Goal: Task Accomplishment & Management: Manage account settings

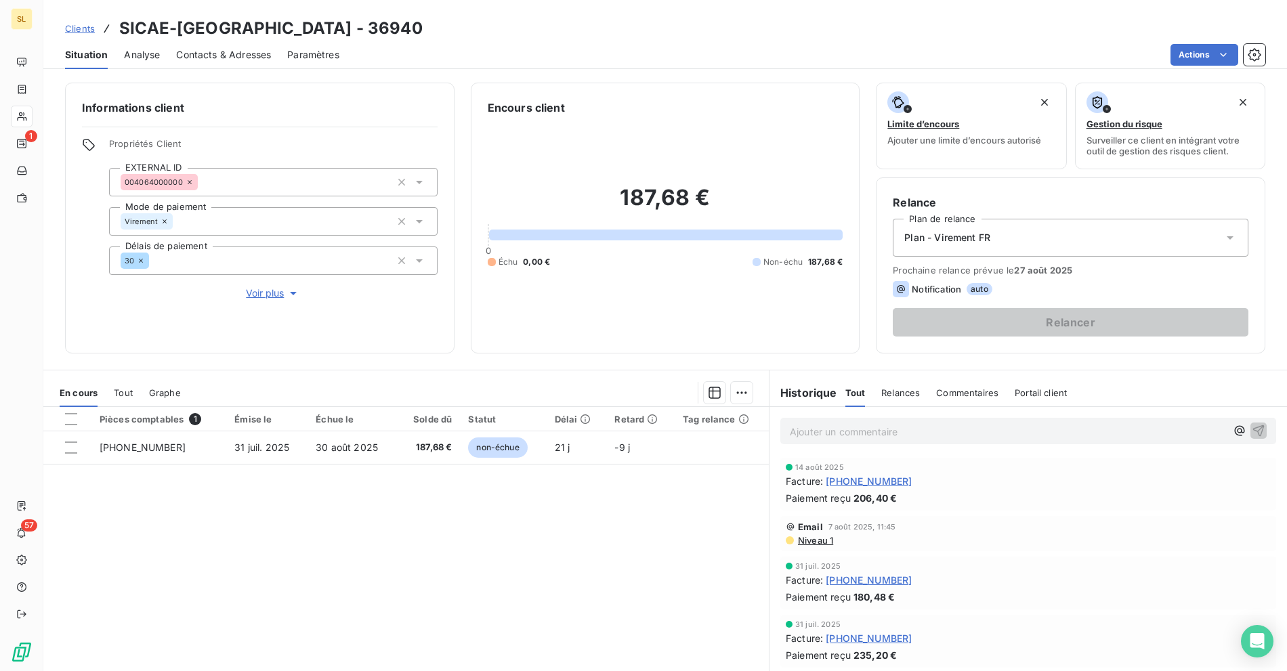
click at [373, 23] on div "Clients SICAE-[GEOGRAPHIC_DATA] - 36940" at bounding box center [665, 28] width 1244 height 24
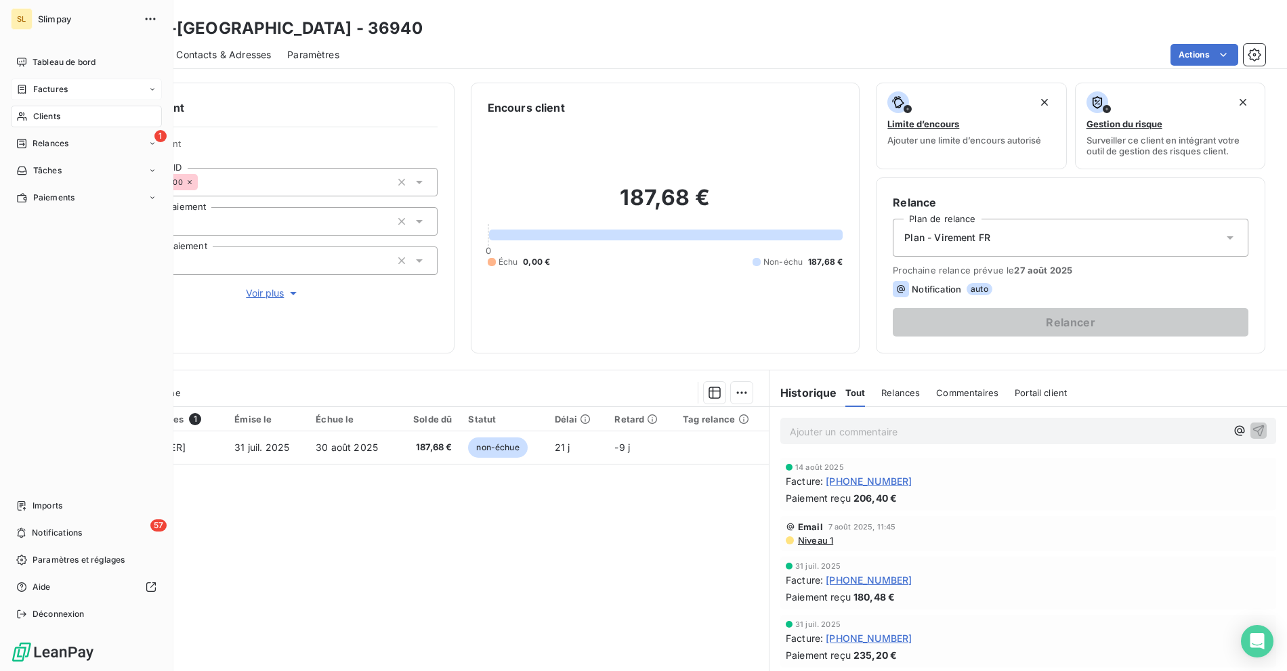
click at [41, 86] on span "Factures" at bounding box center [50, 89] width 35 height 12
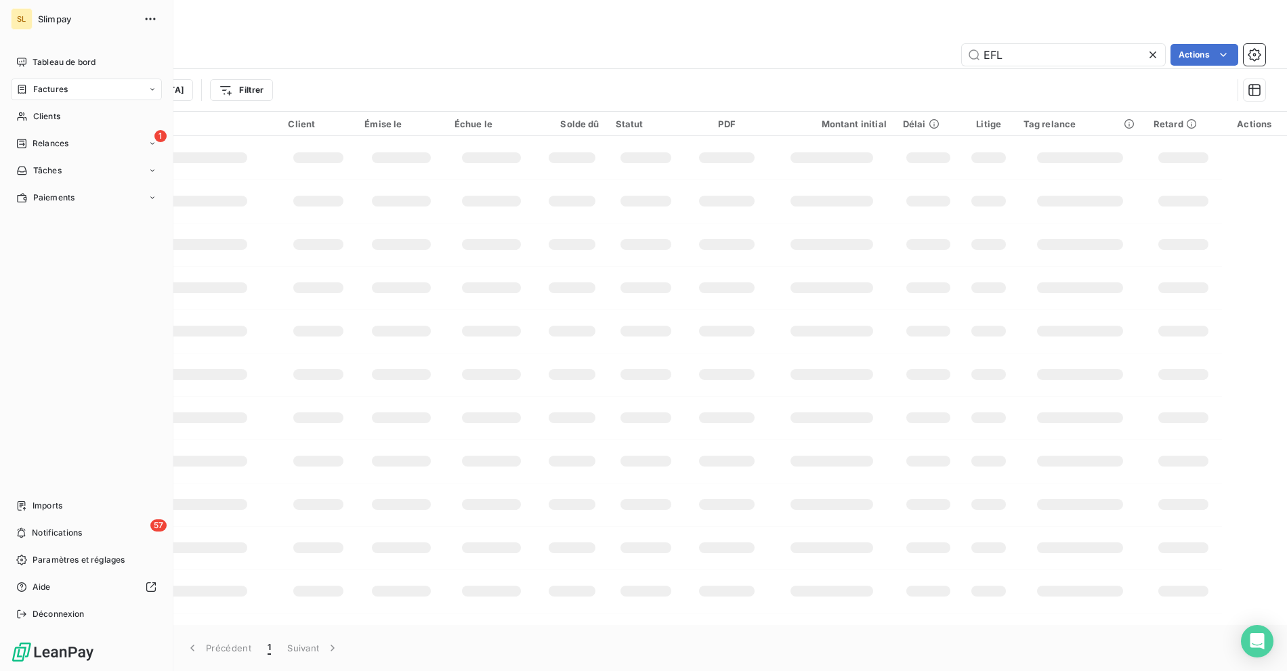
click at [48, 49] on div "SL Slimpay Tableau de bord Factures Clients 1 Relances Tâches Paiements Imports…" at bounding box center [86, 335] width 173 height 671
click at [45, 60] on span "Tableau de bord" at bounding box center [64, 62] width 63 height 12
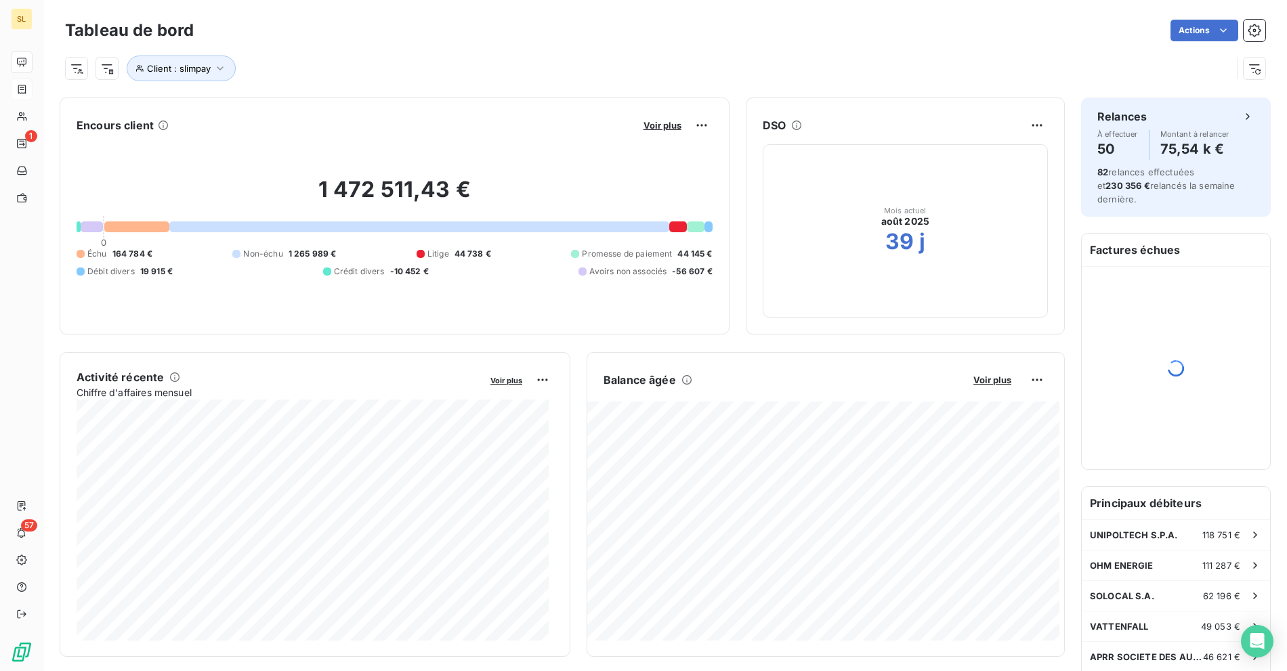
click at [626, 140] on div "1 472 511,43 € 0 Échu 164 784 € Non-échu 1 265 989 € Litige 44 738 € Promesse d…" at bounding box center [395, 227] width 636 height 182
click at [299, 244] on div "1 472 511,43 € 0 Échu 164 784 € Non-échu 1 265 989 € Litige 44 738 € Promesse d…" at bounding box center [395, 227] width 636 height 182
click at [115, 251] on span "164 784 €" at bounding box center [132, 254] width 40 height 12
click at [175, 255] on div "Échu 164 784 € Non-échu 1 265 989 € Litige 44 738 € Promesse de paiement 44 145…" at bounding box center [395, 263] width 636 height 30
click at [177, 255] on div "Échu 164 784 € Non-échu 1 265 989 € Litige 44 738 € Promesse de paiement 44 145…" at bounding box center [395, 263] width 636 height 30
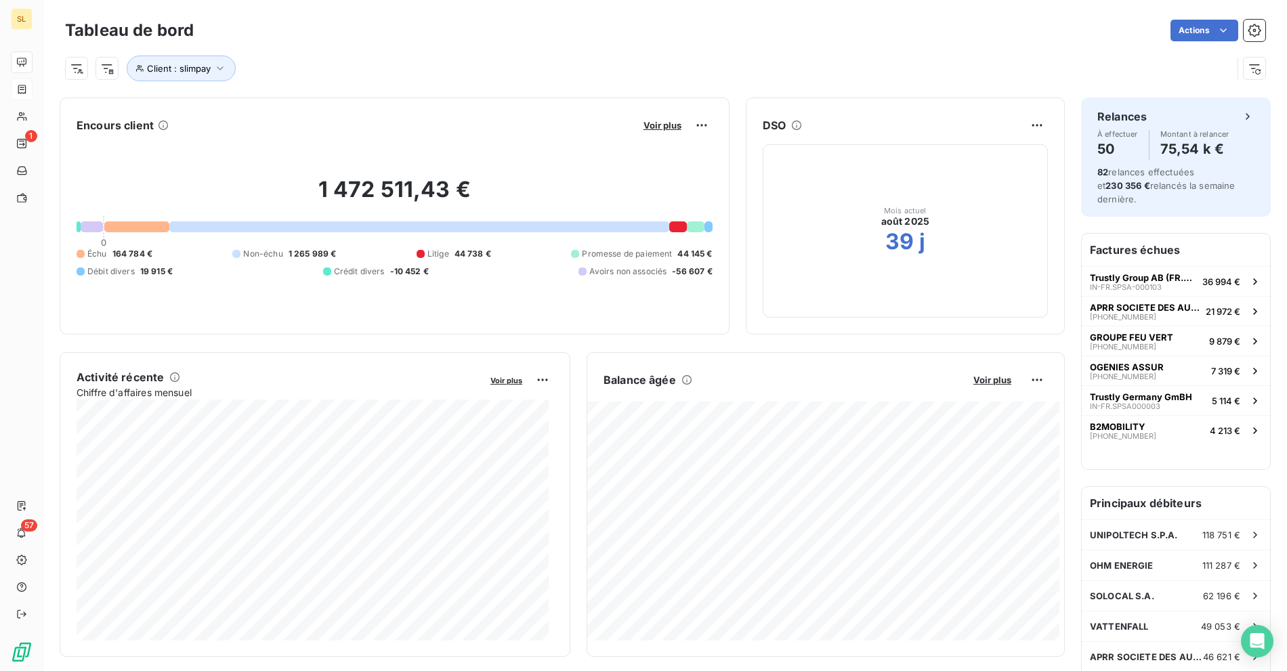
click at [1015, 382] on html "SL 1 57 Tableau de bord Actions Client : slimpay Encours client Voir plus 1 472…" at bounding box center [643, 335] width 1287 height 671
click at [988, 378] on html "SL 1 57 Tableau de bord Actions Client : slimpay Encours client Voir plus 1 472…" at bounding box center [643, 335] width 1287 height 671
click at [986, 381] on span "Voir plus" at bounding box center [993, 380] width 38 height 11
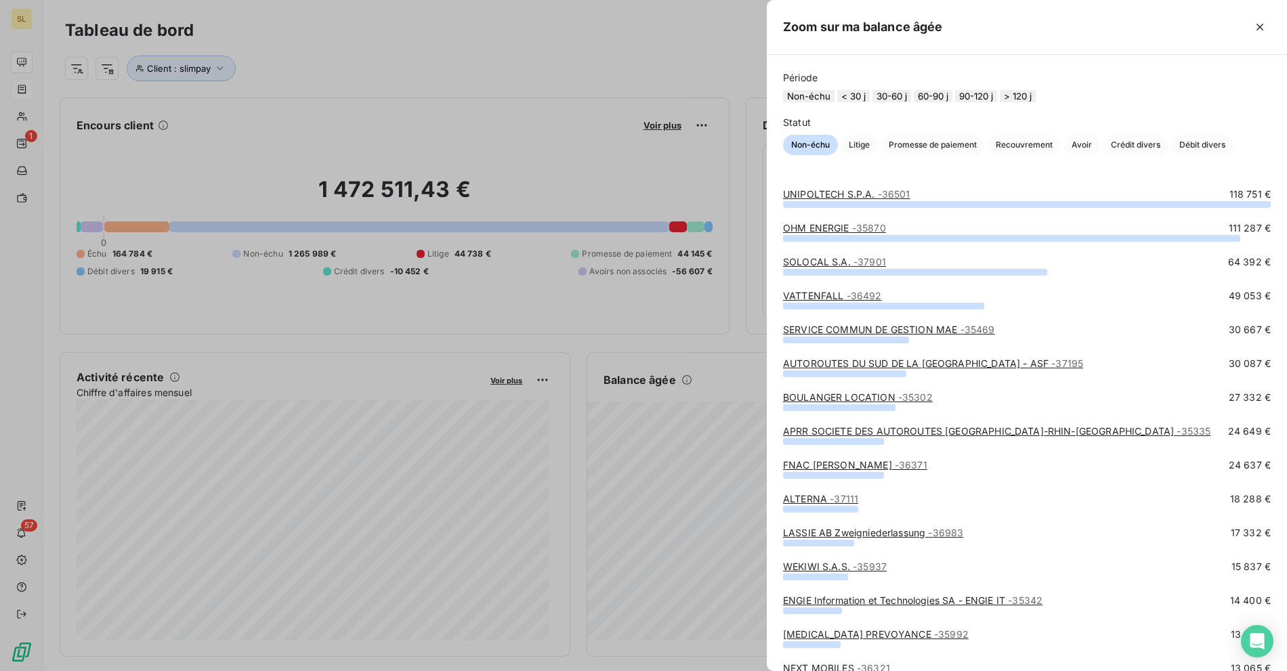
click at [1036, 102] on button "> 120 j" at bounding box center [1018, 96] width 36 height 12
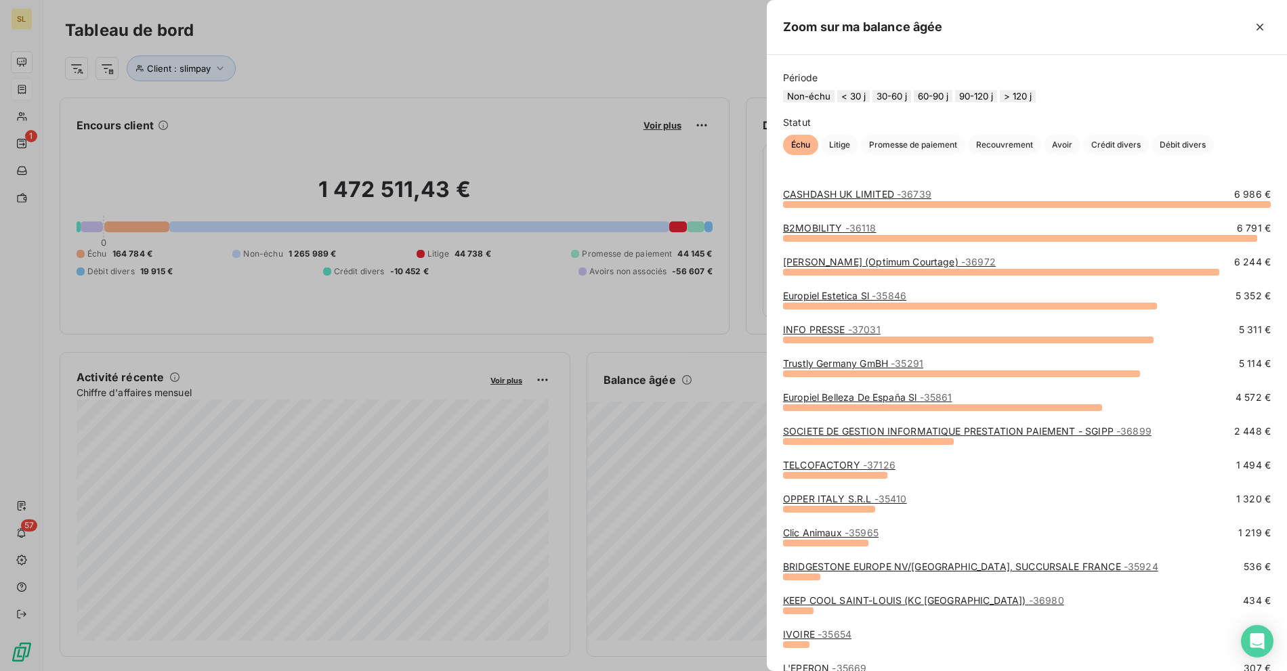
click at [997, 102] on button "90-120 j" at bounding box center [976, 96] width 42 height 12
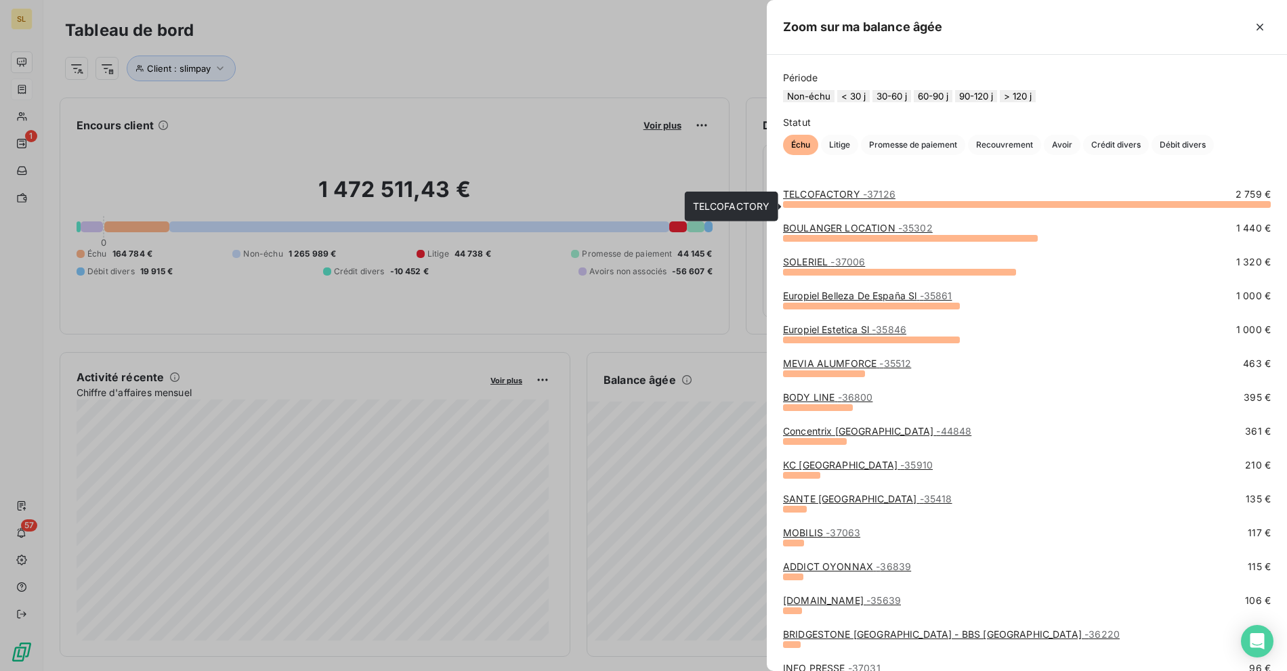
click at [863, 200] on span "- 37126" at bounding box center [879, 194] width 33 height 12
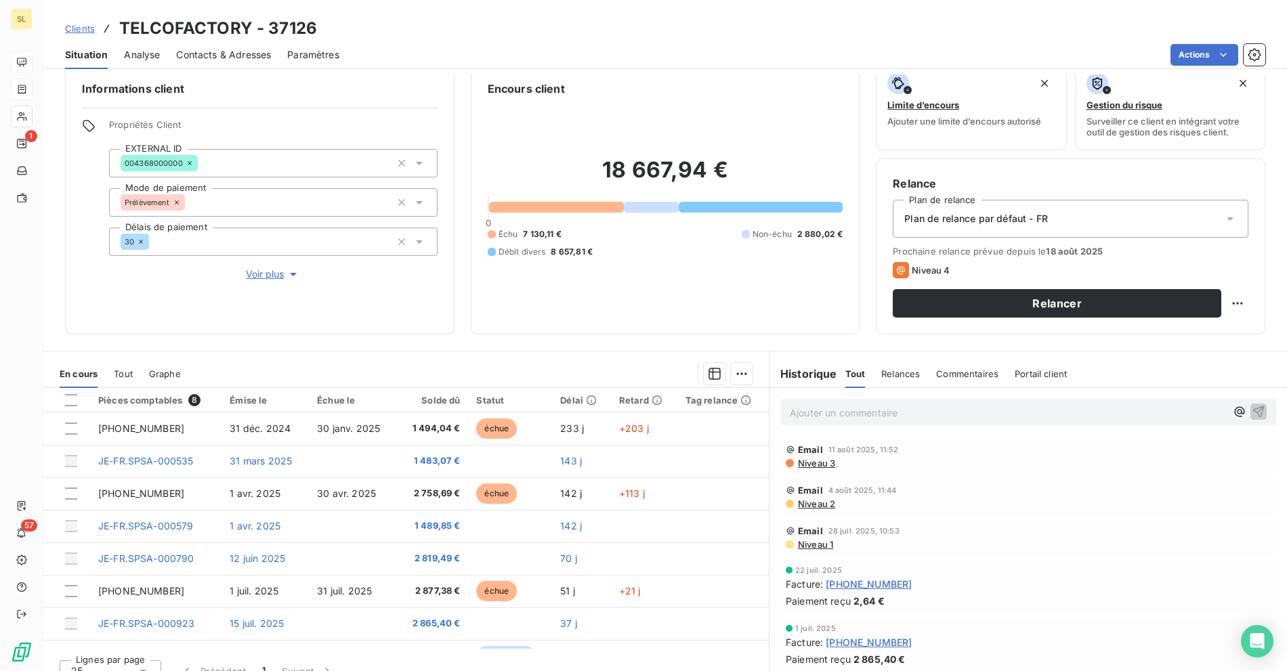
scroll to position [36, 0]
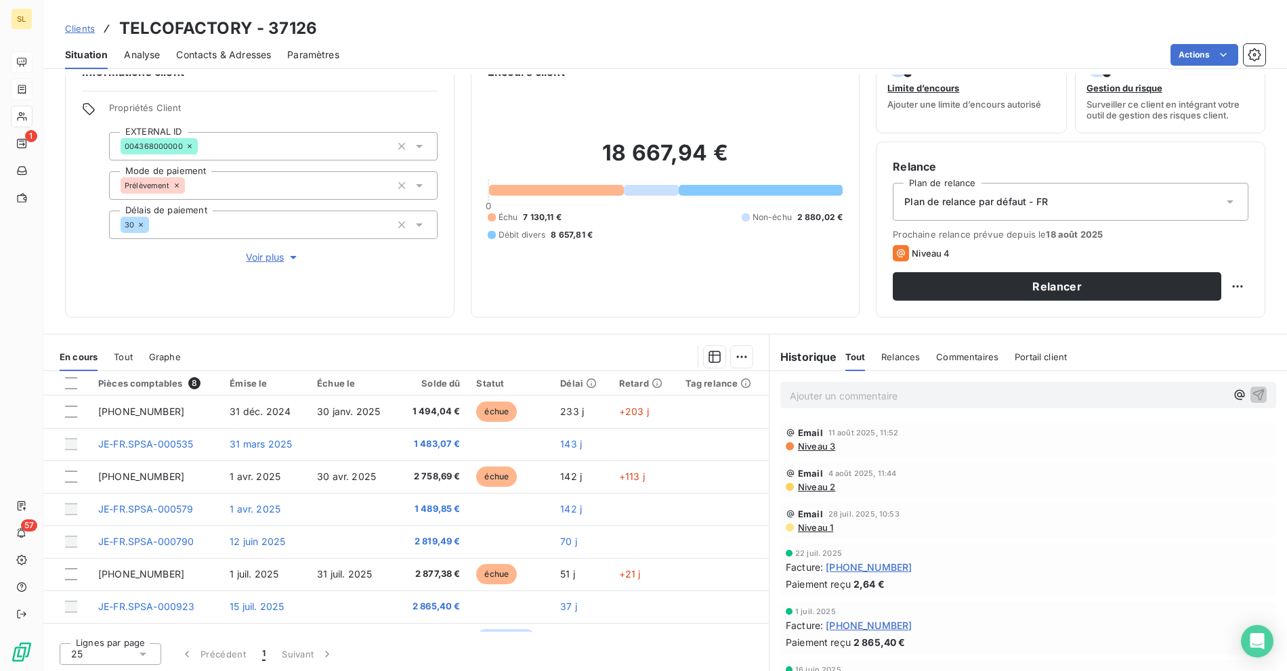
click at [808, 447] on span "Niveau 3" at bounding box center [816, 446] width 39 height 11
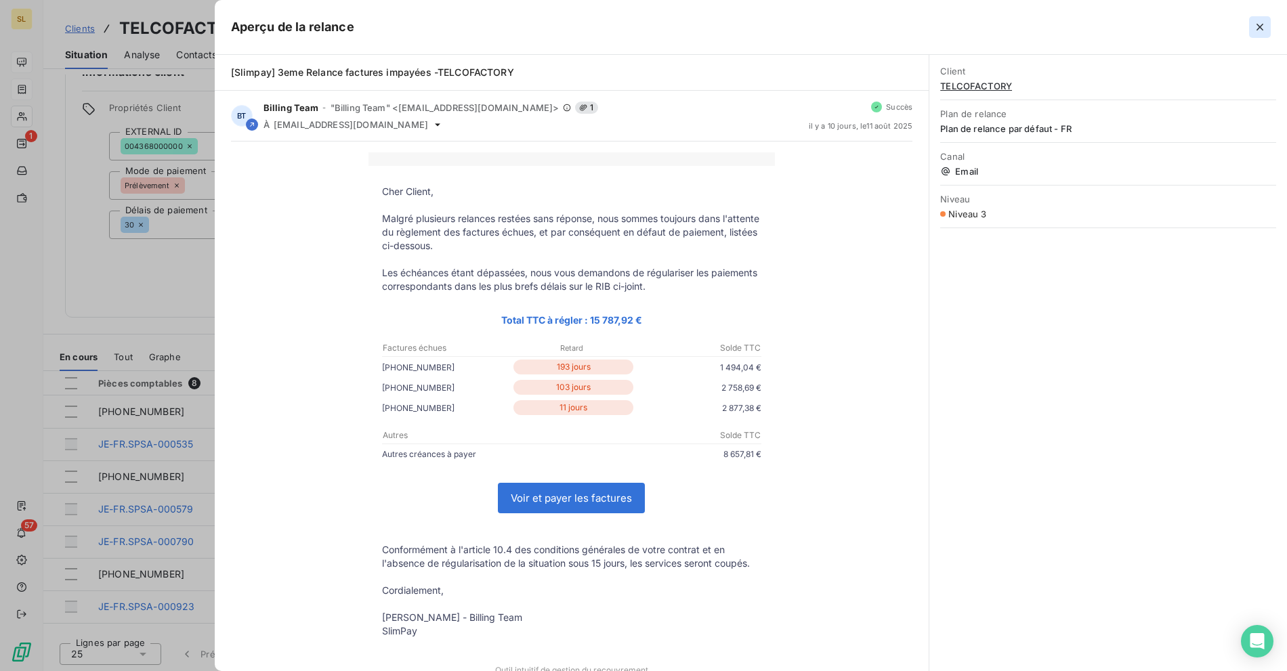
click at [1267, 21] on button "button" at bounding box center [1260, 27] width 22 height 22
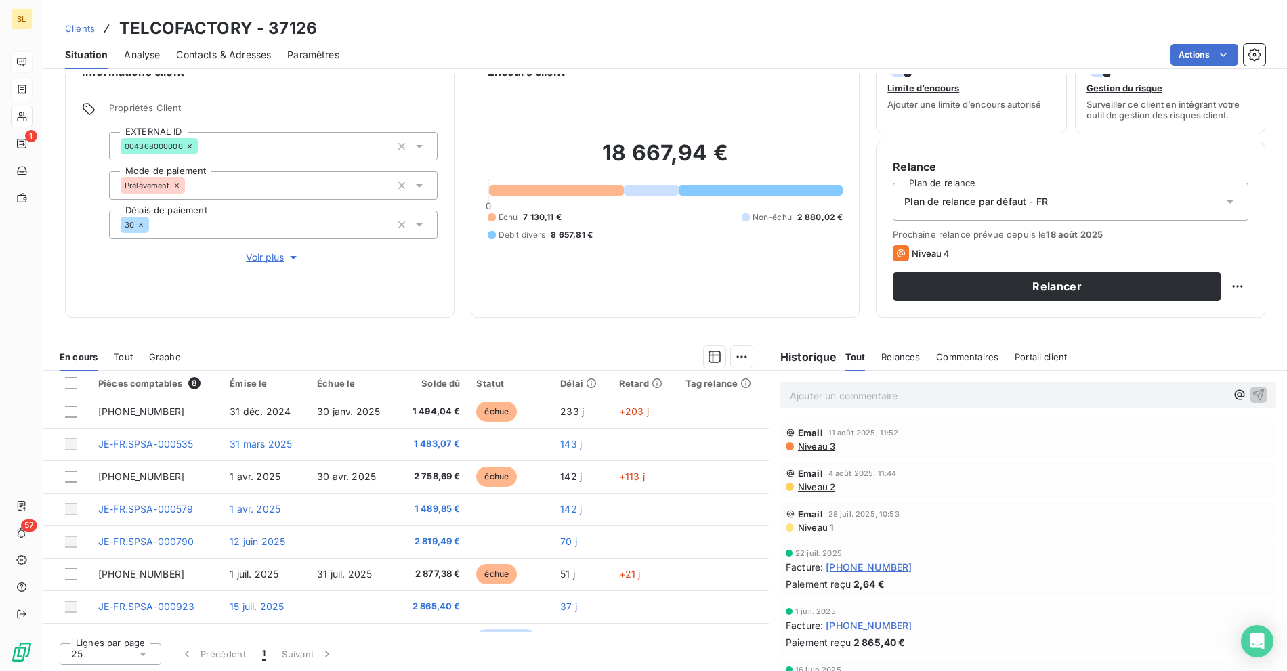
click at [726, 38] on div "Clients TELCOFACTORY - 37126" at bounding box center [665, 28] width 1244 height 24
click at [754, 37] on div "Clients TELCOFACTORY - 37126" at bounding box center [665, 28] width 1244 height 24
click at [218, 57] on span "Contacts & Adresses" at bounding box center [223, 55] width 95 height 14
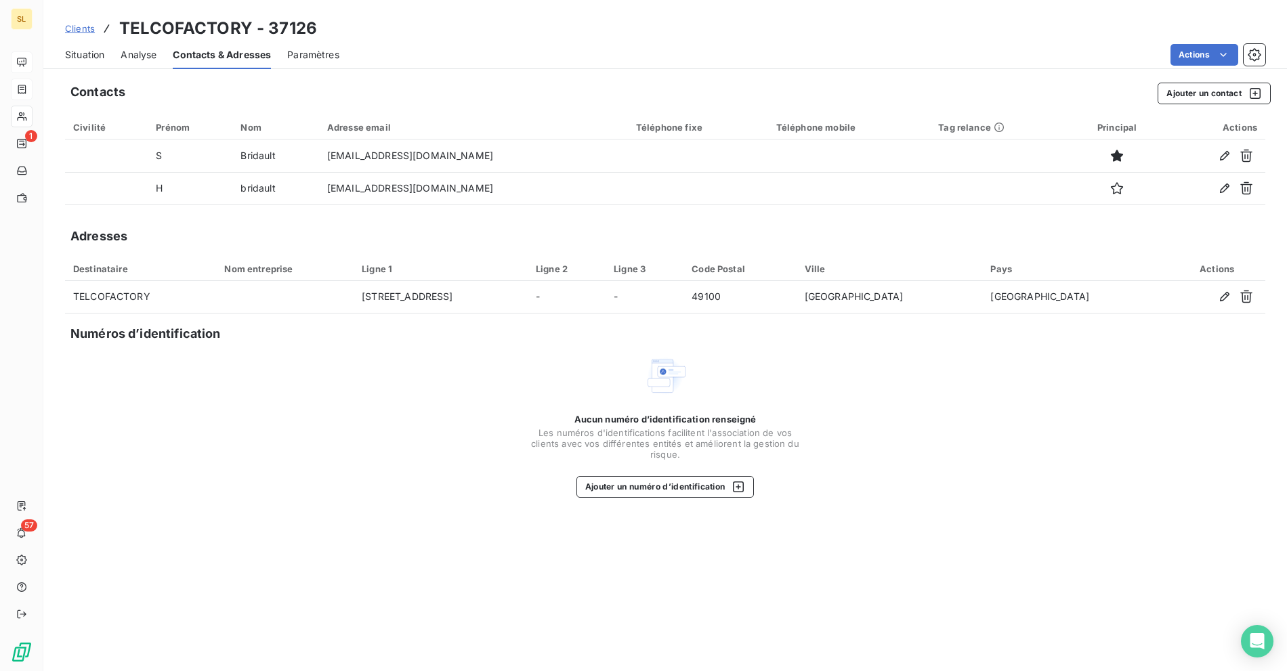
click at [80, 51] on span "Situation" at bounding box center [84, 55] width 39 height 14
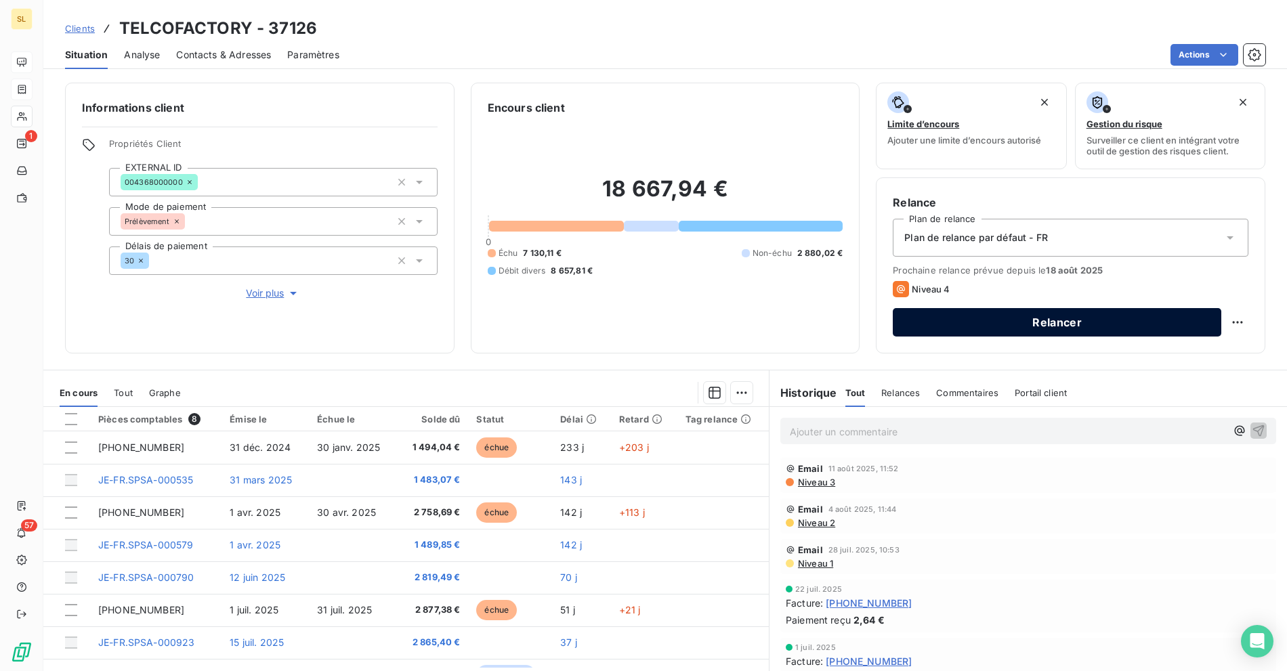
click at [974, 318] on button "Relancer" at bounding box center [1057, 322] width 329 height 28
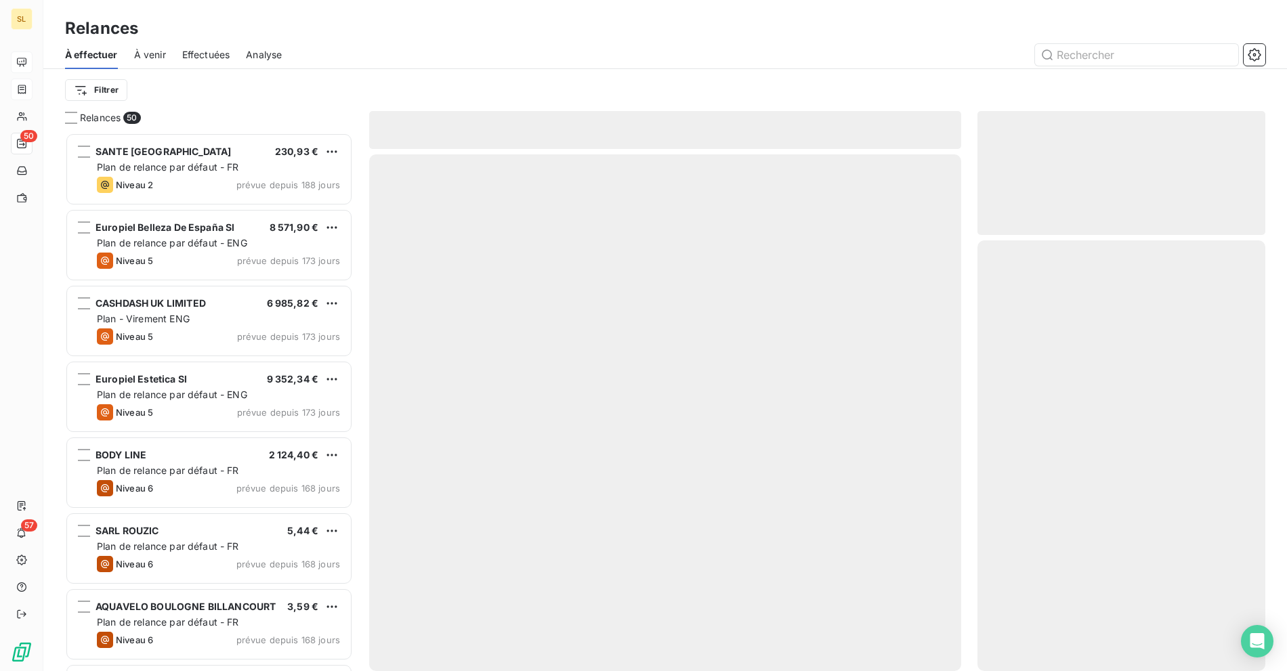
scroll to position [527, 276]
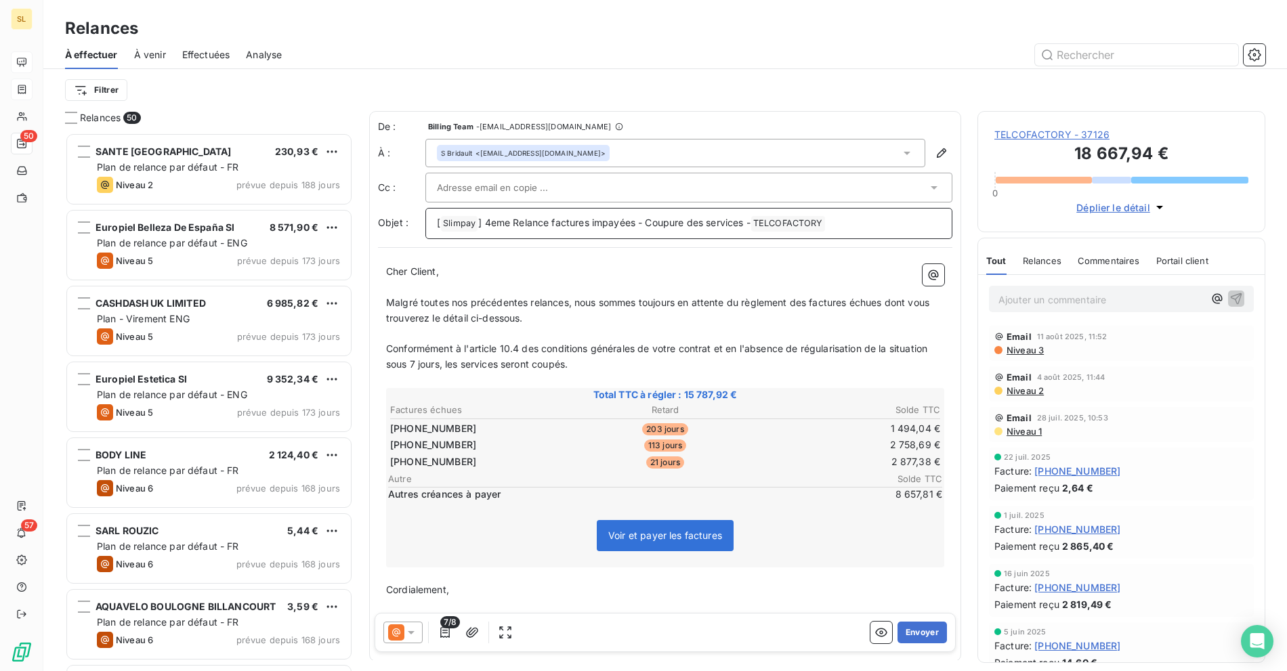
click at [585, 223] on span "] 4eme Relance factures impayées - Coupure des services -" at bounding box center [614, 223] width 272 height 12
click at [586, 223] on span "] 4eme Relance factures impayées - Coupure des services -" at bounding box center [614, 223] width 272 height 12
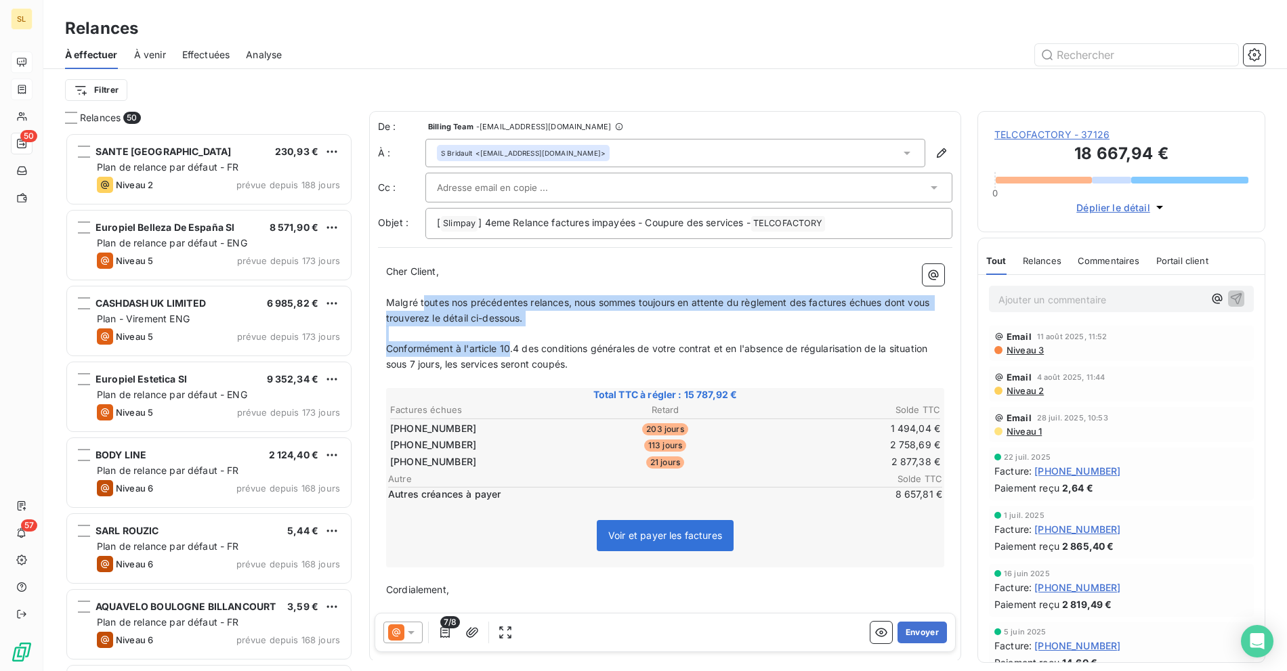
click at [511, 344] on div "[PERSON_NAME] Client, ﻿ Malgré toutes nos précédentes relances, nous sommes tou…" at bounding box center [665, 454] width 558 height 381
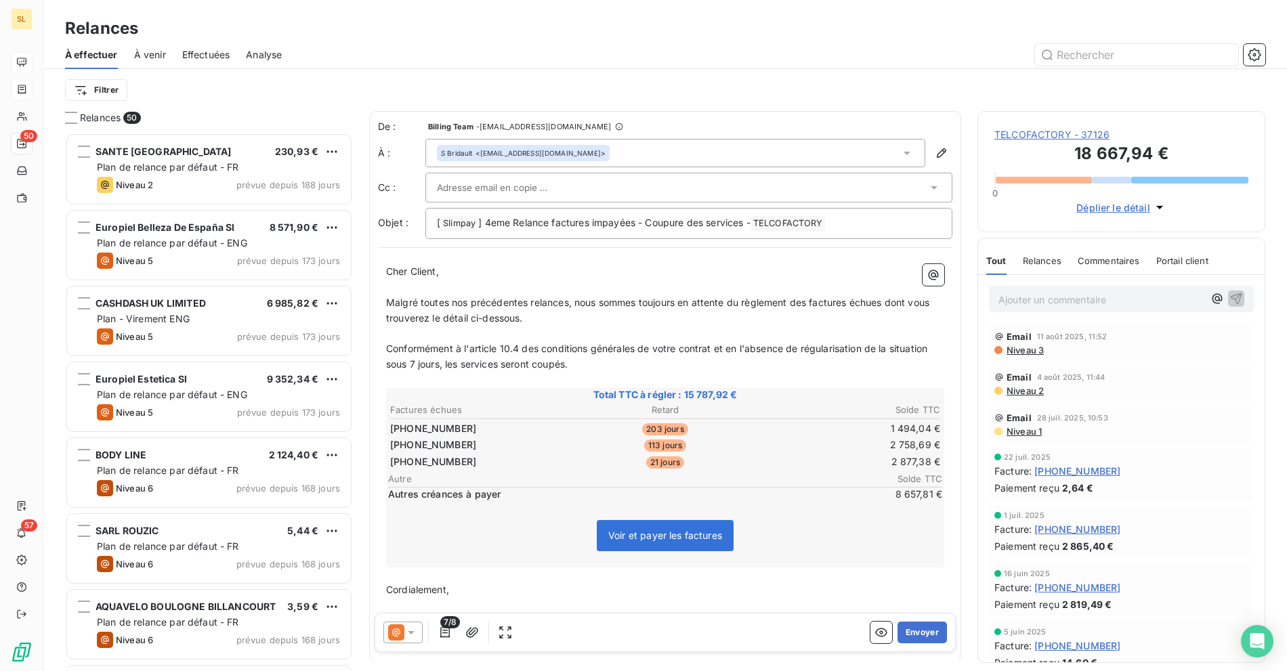
click at [635, 362] on p "Conformément à l'article 10.4 des conditions générales de votre contrat et en l…" at bounding box center [665, 356] width 558 height 31
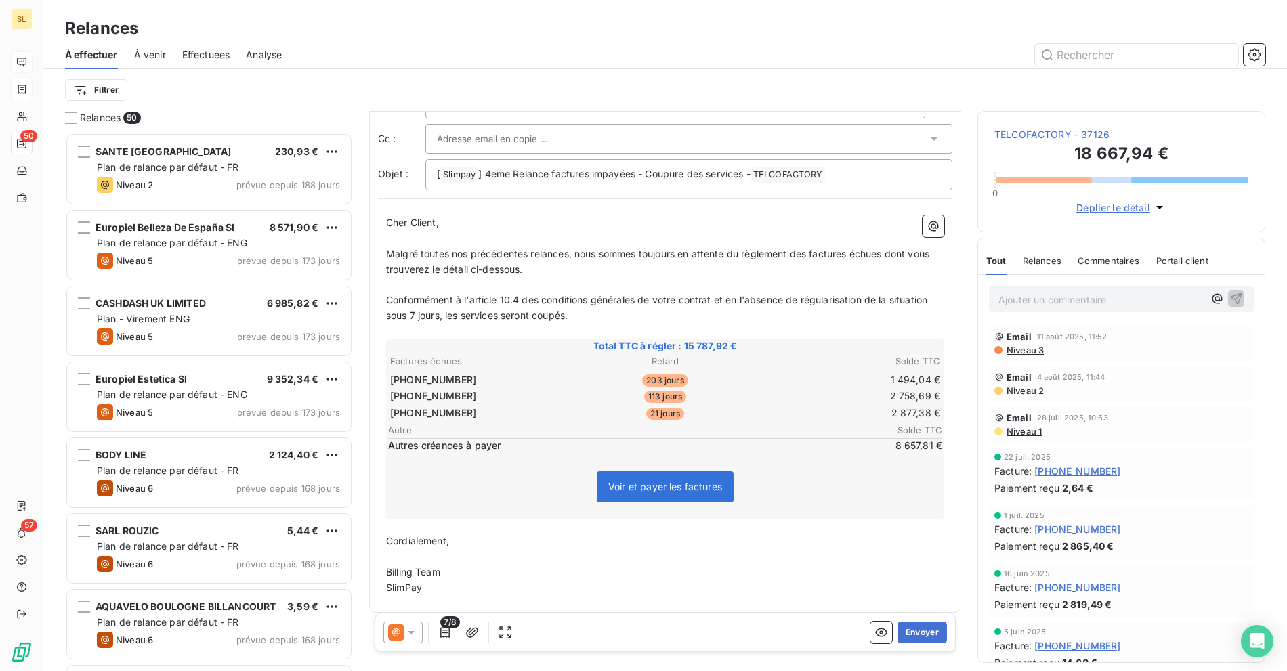
scroll to position [52, 0]
click at [576, 175] on p "[ Slimpay ﻿ ] 4eme Relance factures impayées - Coupure des services - TELCOFACT…" at bounding box center [689, 172] width 504 height 16
click at [619, 171] on span "] 4eme Relance factures impayées - Coupure des services -" at bounding box center [614, 171] width 272 height 12
click at [701, 165] on span "] 4eme Relance factures impayées - Coupure des services -" at bounding box center [614, 171] width 272 height 12
click at [609, 165] on span "] 4eme Relance factures impayées - Coupure des services -" at bounding box center [614, 171] width 272 height 12
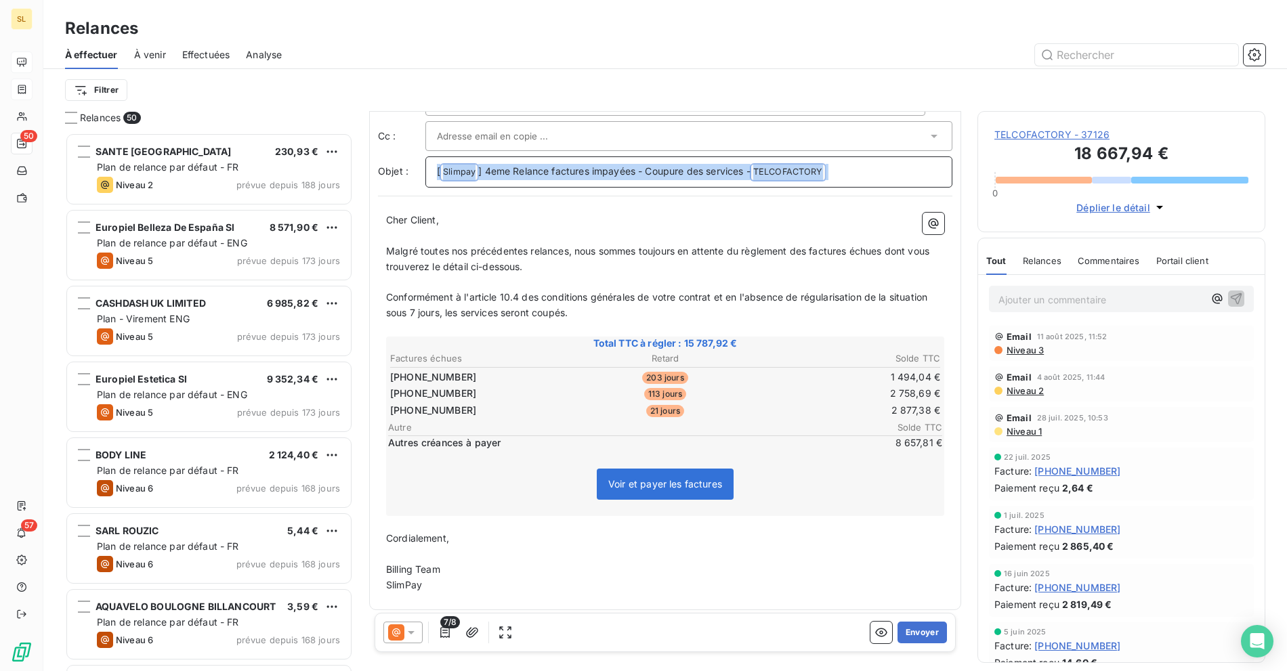
copy p "[ Slimpay ﻿ ] 4eme Relance factures impayées - Coupure des services - TELCOFACT…"
click at [489, 254] on p "Malgré toutes nos précédentes relances, nous sommes toujours en attente du règl…" at bounding box center [665, 259] width 558 height 31
click at [525, 264] on span "Malgré toutes nos précédentes relances, nous sommes toujours en attente du règl…" at bounding box center [659, 258] width 546 height 27
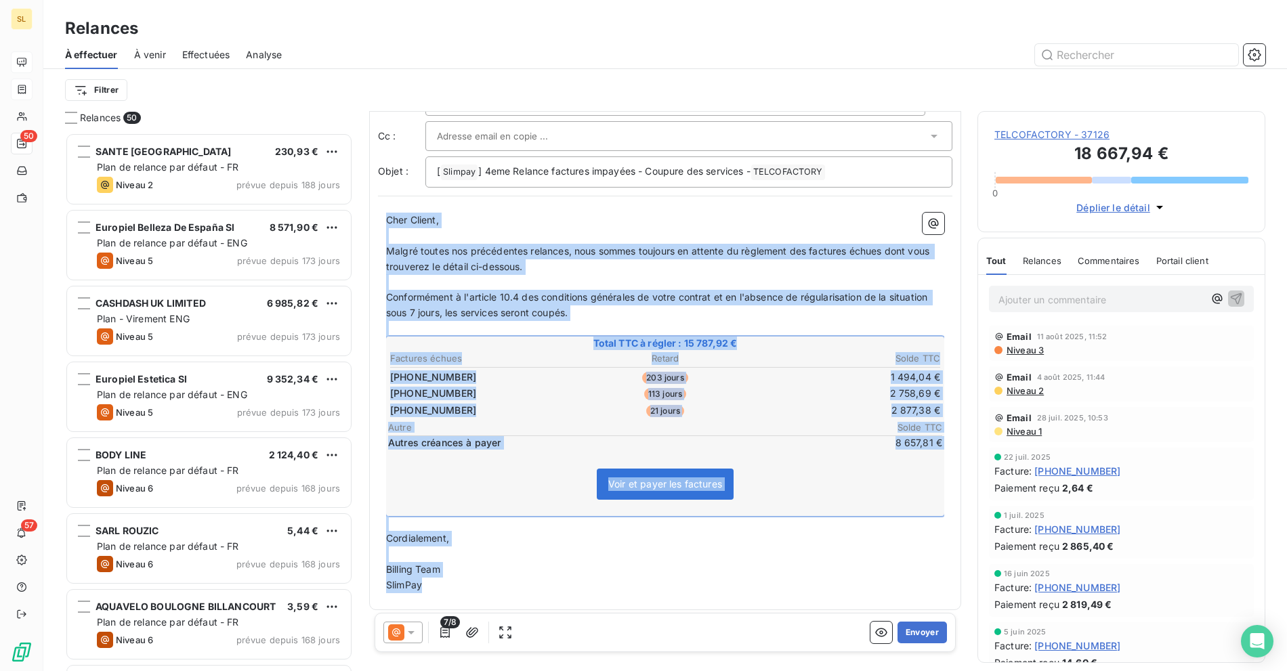
copy div "[PERSON_NAME] Client, ﻿ Malgré toutes nos précédentes relances, nous sommes tou…"
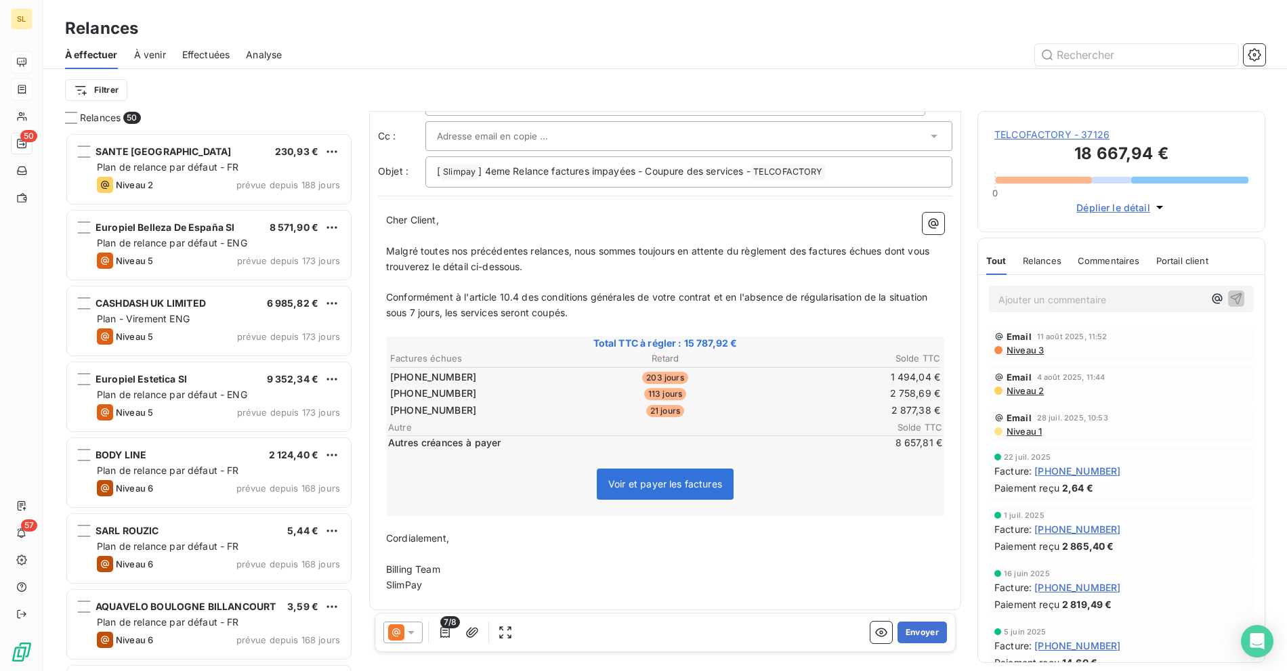
click at [404, 631] on icon at bounding box center [411, 633] width 14 height 14
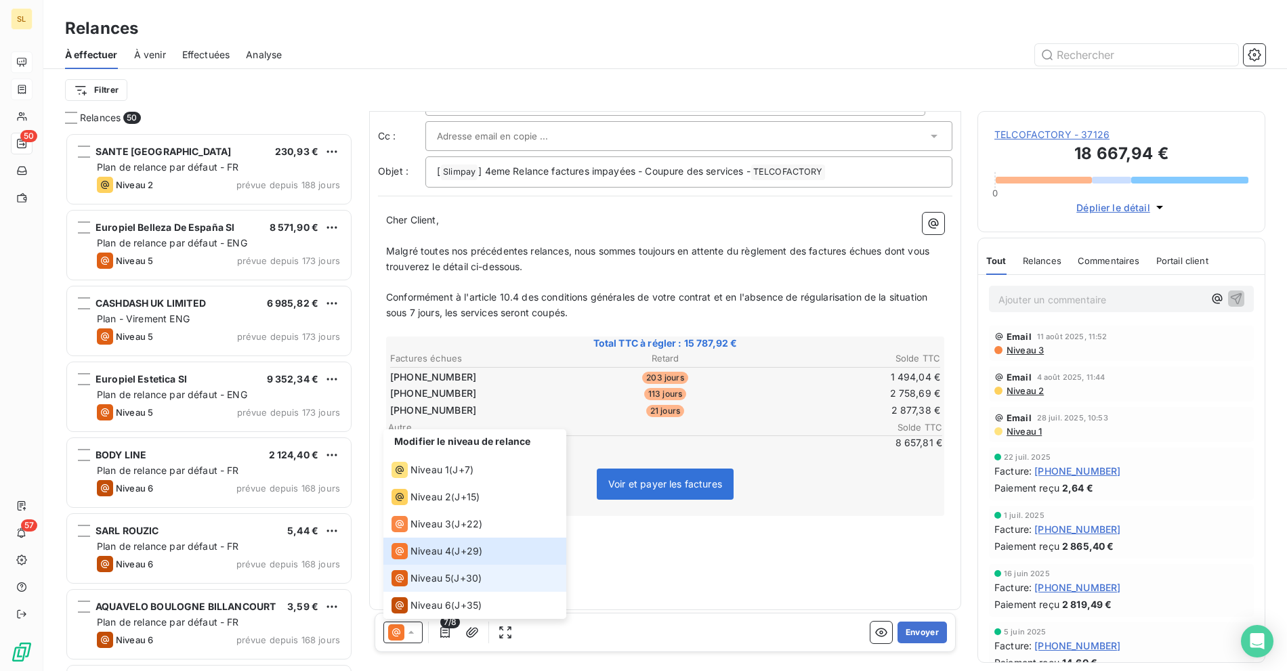
click at [434, 579] on span "Niveau 5" at bounding box center [431, 579] width 40 height 14
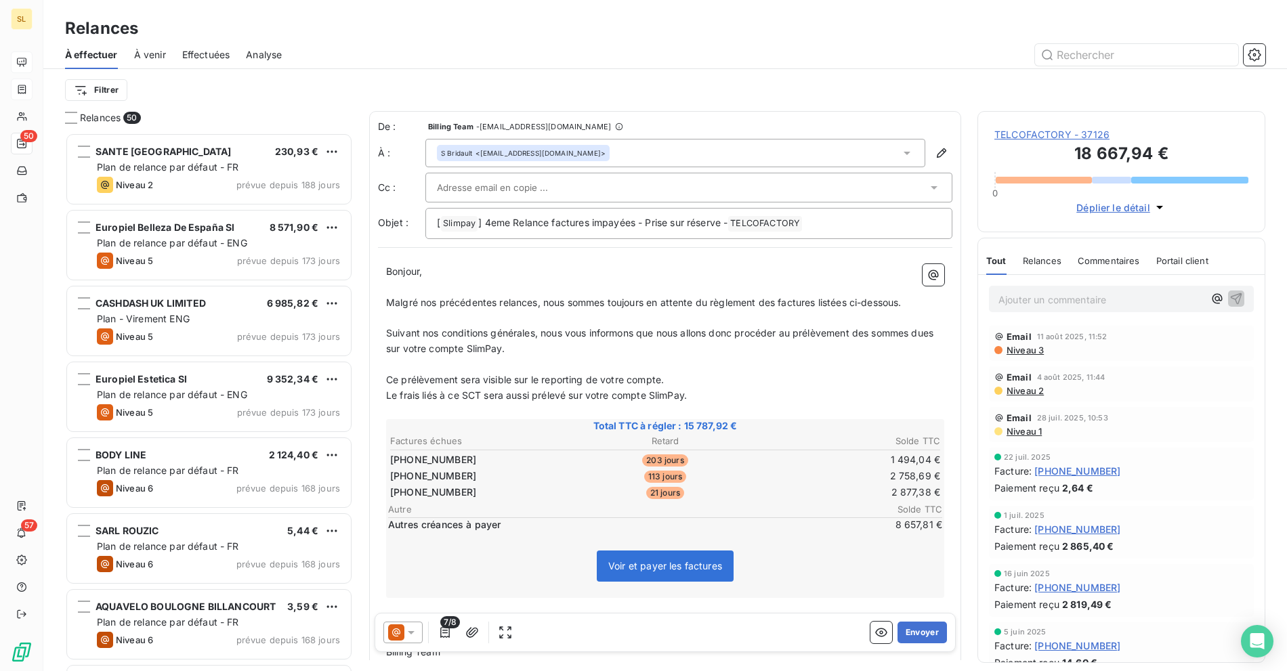
click at [442, 337] on p "Suivant nos conditions générales, nous vous informons que nous allons donc proc…" at bounding box center [665, 341] width 558 height 31
click at [568, 331] on span "Suivant nos conditions générales, nous vous informons que nous allons donc proc…" at bounding box center [661, 340] width 550 height 27
drag, startPoint x: 524, startPoint y: 344, endPoint x: 548, endPoint y: 350, distance: 24.5
click at [548, 350] on p "Suivant nos conditions générales, nous vous informons que nous allons donc proc…" at bounding box center [665, 341] width 558 height 31
click at [619, 353] on p "Suivant nos conditions générales, nous vous informons que nous allons donc proc…" at bounding box center [665, 341] width 558 height 31
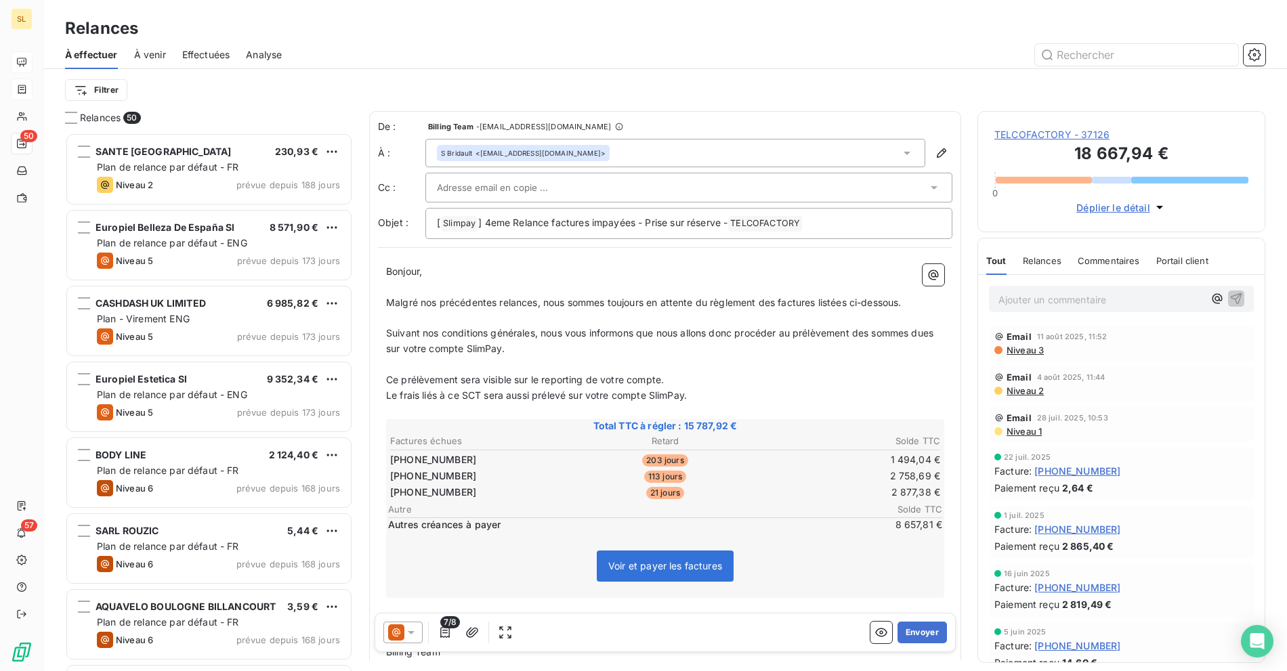
drag, startPoint x: 404, startPoint y: 375, endPoint x: 631, endPoint y: 389, distance: 226.7
click at [631, 389] on div "Bonjour, ﻿ Malgré nos précédentes relances, nous sommes toujours en attente du …" at bounding box center [665, 470] width 558 height 412
click at [738, 388] on p "Le frais liés à ce SCT sera aussi prélevé sur votre compte SlimPay." at bounding box center [665, 396] width 558 height 16
drag, startPoint x: 549, startPoint y: 350, endPoint x: 385, endPoint y: 329, distance: 165.3
click at [386, 329] on p "Suivant nos conditions générales, nous vous informons que nous allons donc proc…" at bounding box center [665, 341] width 558 height 31
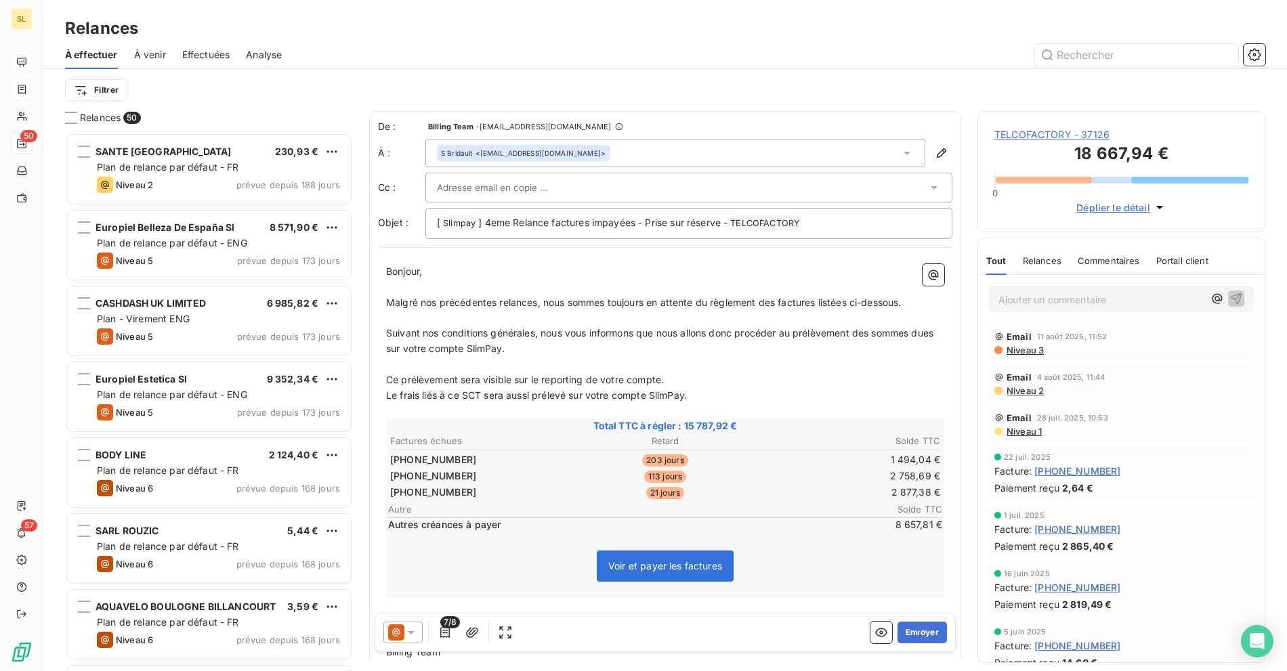
click at [723, 368] on p "﻿" at bounding box center [665, 365] width 558 height 16
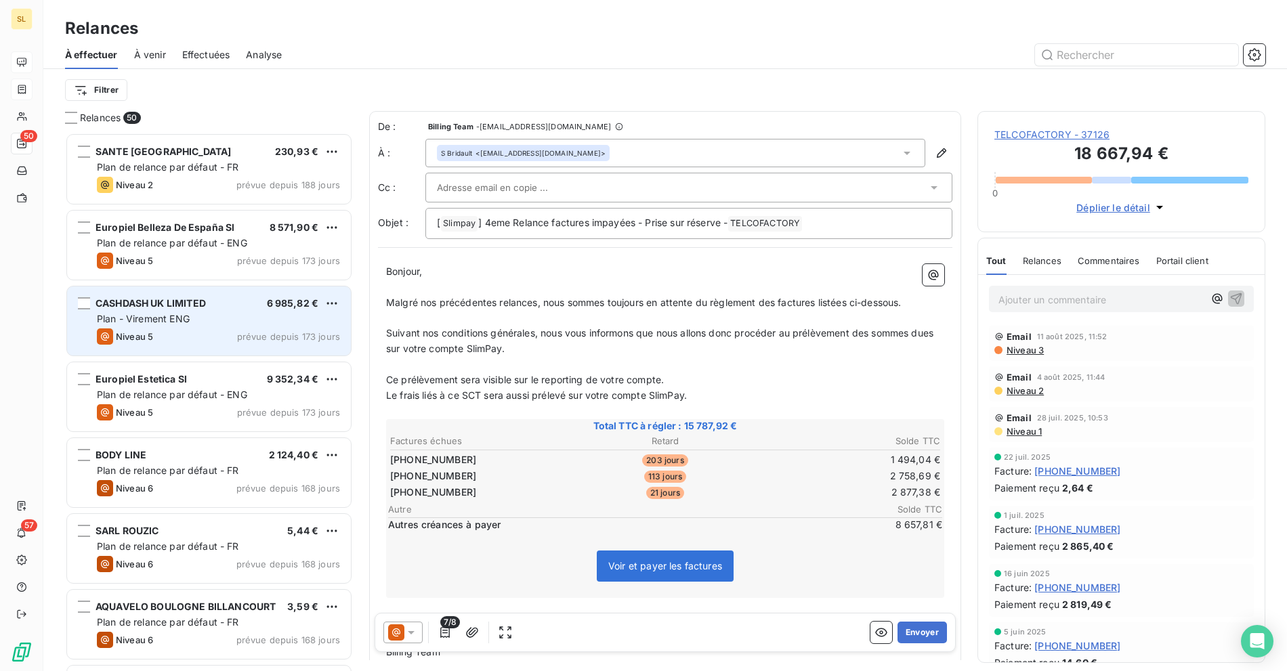
drag, startPoint x: 512, startPoint y: 375, endPoint x: 350, endPoint y: 346, distance: 164.5
click at [350, 346] on div "Relances 50 SANTE PORT ROYAL 230,93 € Plan de relance par défaut - FR Niveau 2 …" at bounding box center [665, 391] width 1244 height 560
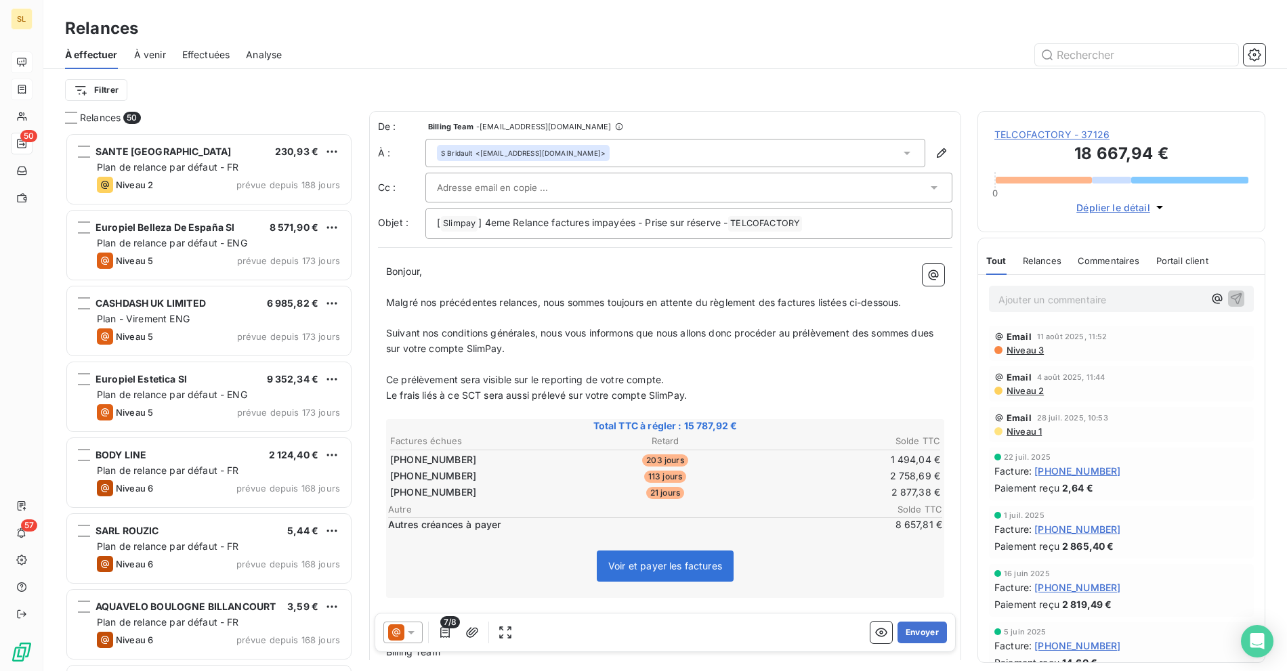
copy div "dues sur votre compte SlimPay. ﻿ Ce prélèvement sera visible sur le reporting d…"
click at [386, 329] on span "Suivant nos conditions générales, nous vous informons que nous allons donc proc…" at bounding box center [661, 340] width 550 height 27
copy div "Suivant nos conditions générales, nous vous informons que nous allons donc proc…"
click at [652, 261] on div "Bonjour, ﻿ Malgré nos précédentes relances, nous sommes toujours en attente du …" at bounding box center [665, 470] width 575 height 428
click at [694, 343] on p "Suivant nos conditions générales, nous vous informons que nous allons donc proc…" at bounding box center [665, 341] width 558 height 31
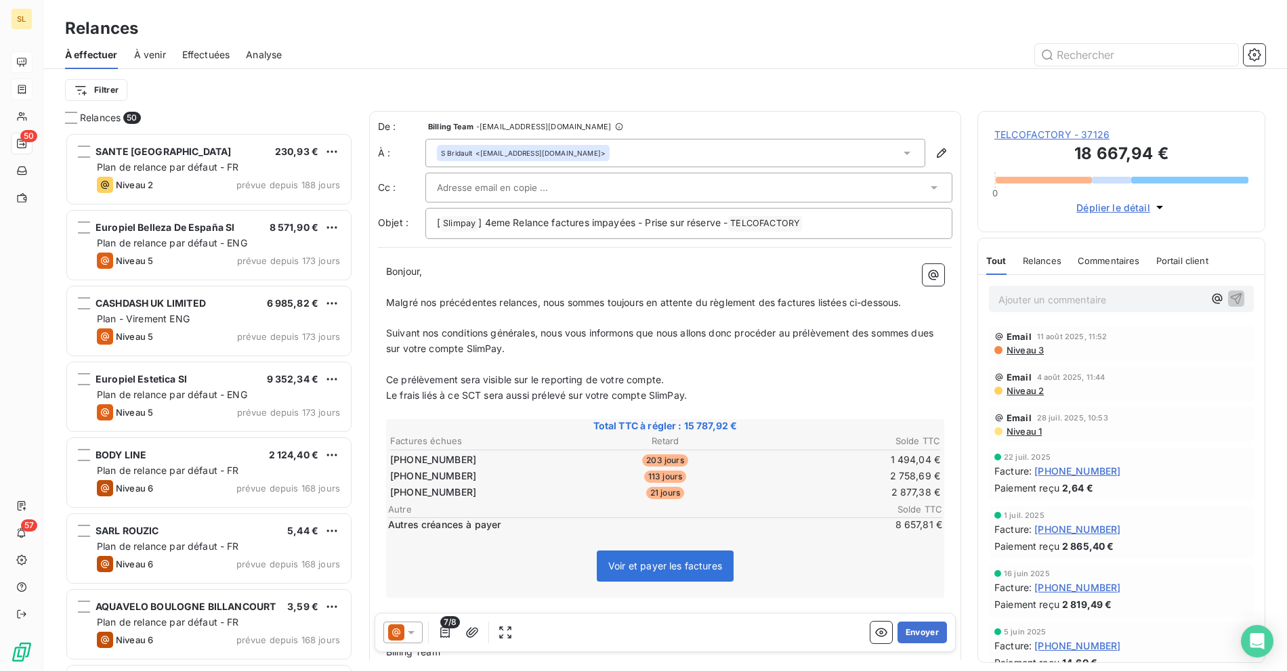
click at [770, 343] on p "Suivant nos conditions générales, nous vous informons que nous allons donc proc…" at bounding box center [665, 341] width 558 height 31
click at [1053, 135] on span "TELCOFACTORY - 37126" at bounding box center [1122, 135] width 254 height 14
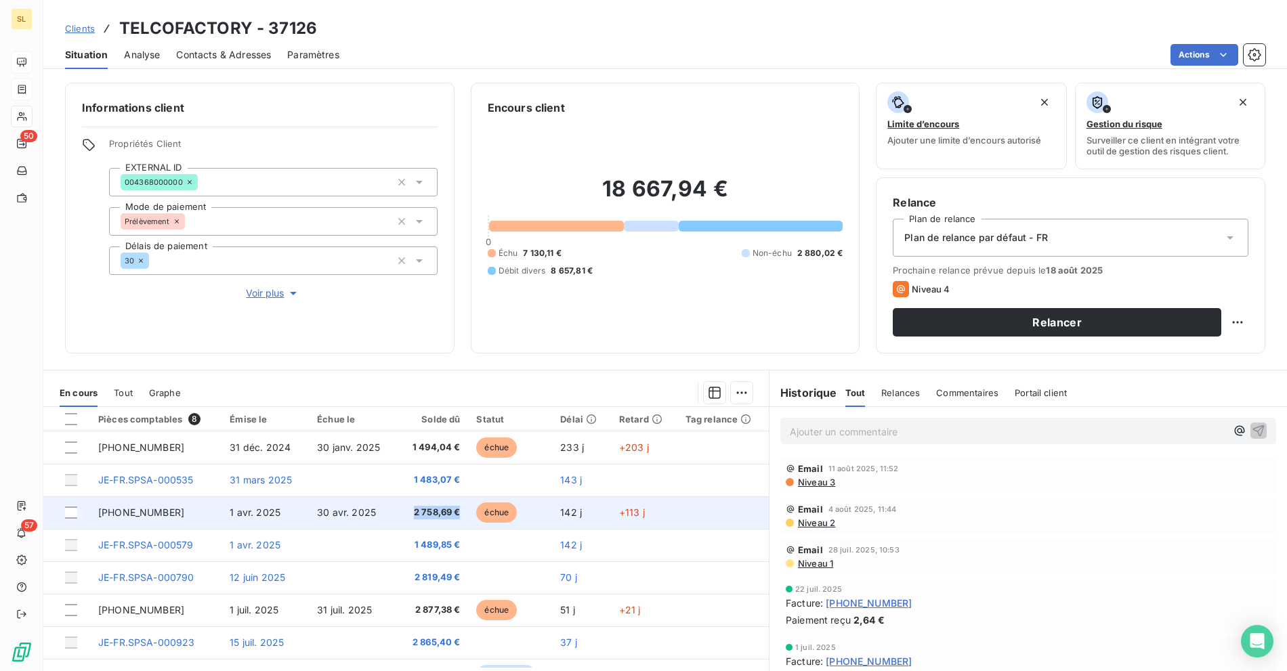
drag, startPoint x: 405, startPoint y: 514, endPoint x: 463, endPoint y: 518, distance: 58.5
click at [463, 518] on tr "[PHONE_NUMBER] 1 avr. 2025 30 avr. 2025 2 758,69 € échue 142 j +113 j" at bounding box center [406, 513] width 726 height 33
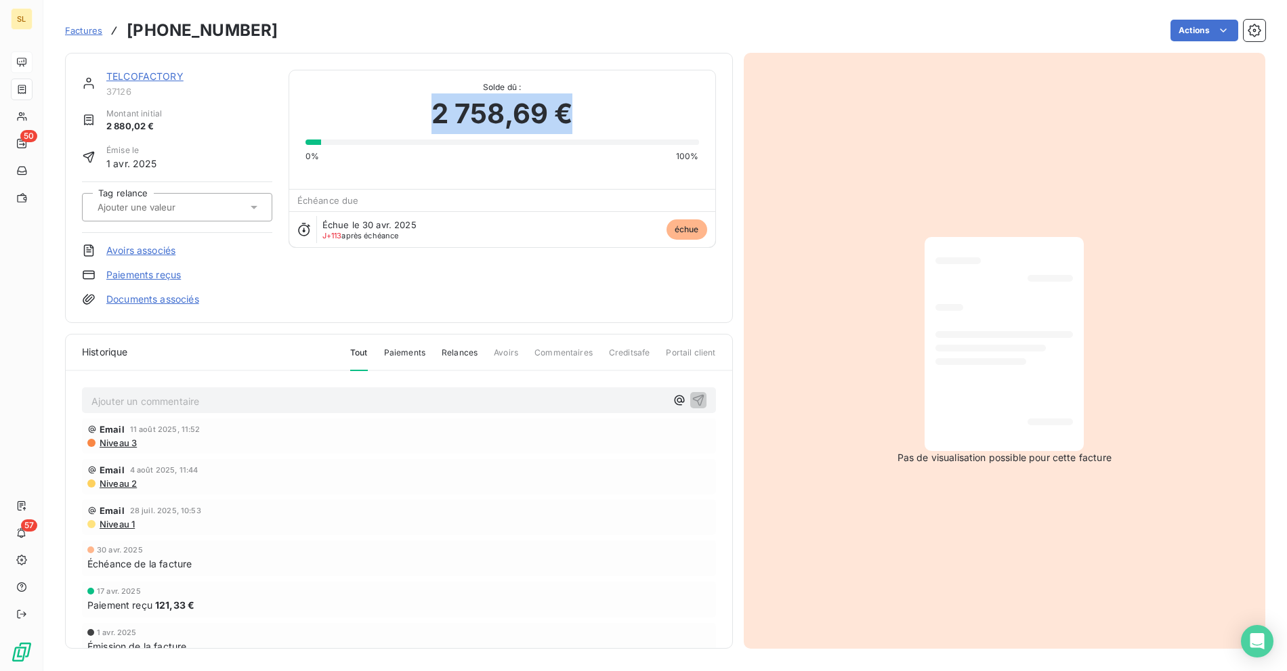
drag, startPoint x: 428, startPoint y: 118, endPoint x: 581, endPoint y: 113, distance: 153.2
click at [581, 113] on div "2 758,69 €" at bounding box center [503, 113] width 394 height 41
copy span "2 758,69 €"
click at [142, 77] on link "TELCOFACTORY" at bounding box center [144, 76] width 77 height 12
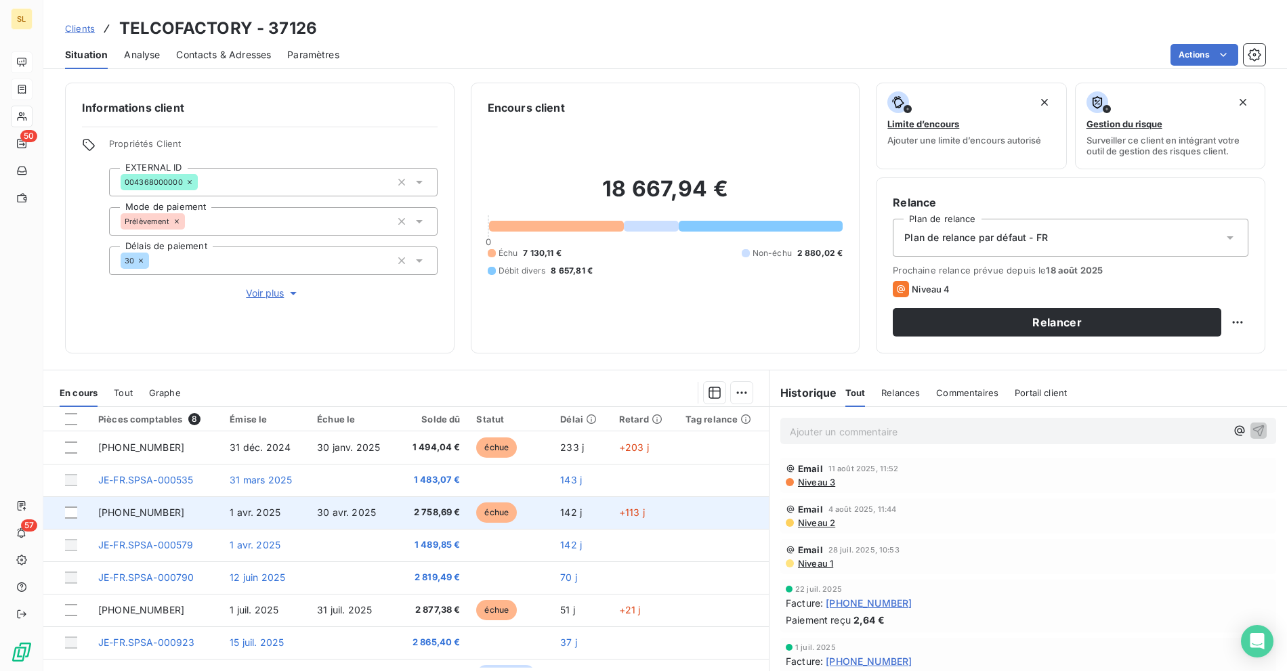
scroll to position [23, 0]
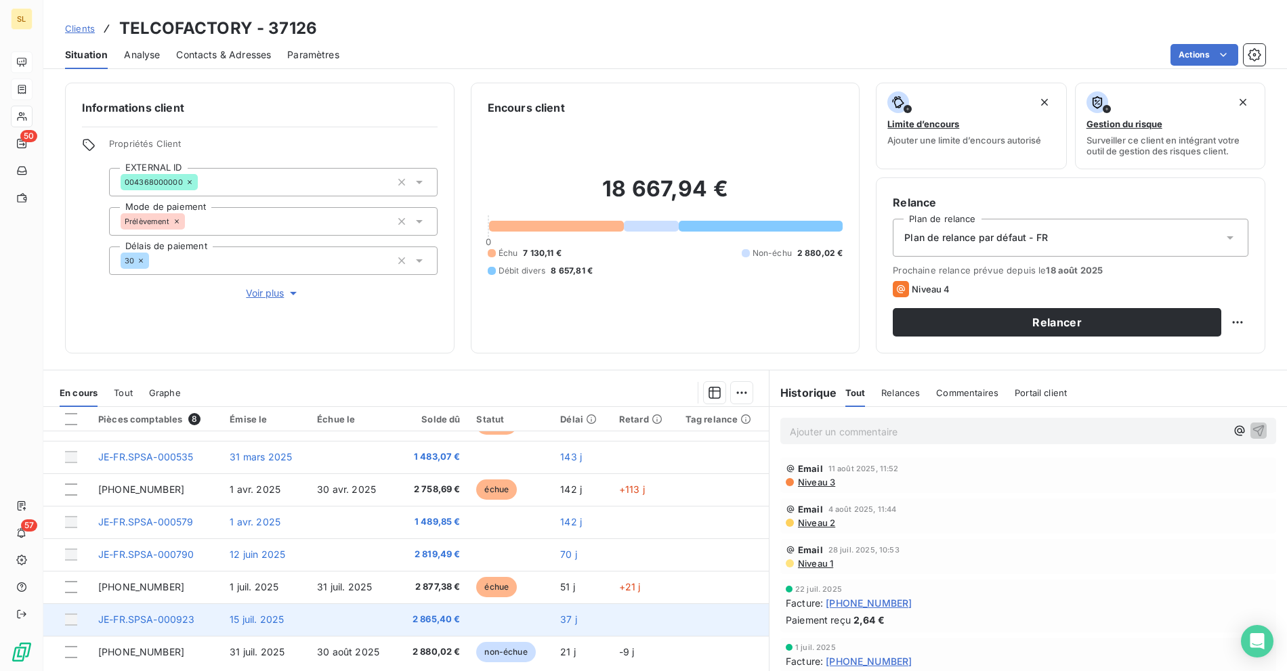
click at [179, 625] on td "JE-FR.SPSA-000923" at bounding box center [155, 620] width 131 height 33
drag, startPoint x: 203, startPoint y: 617, endPoint x: 98, endPoint y: 621, distance: 105.1
click at [98, 621] on td "JE-FR.SPSA-000923" at bounding box center [155, 620] width 131 height 33
copy span "JE-FR.SPSA-000923"
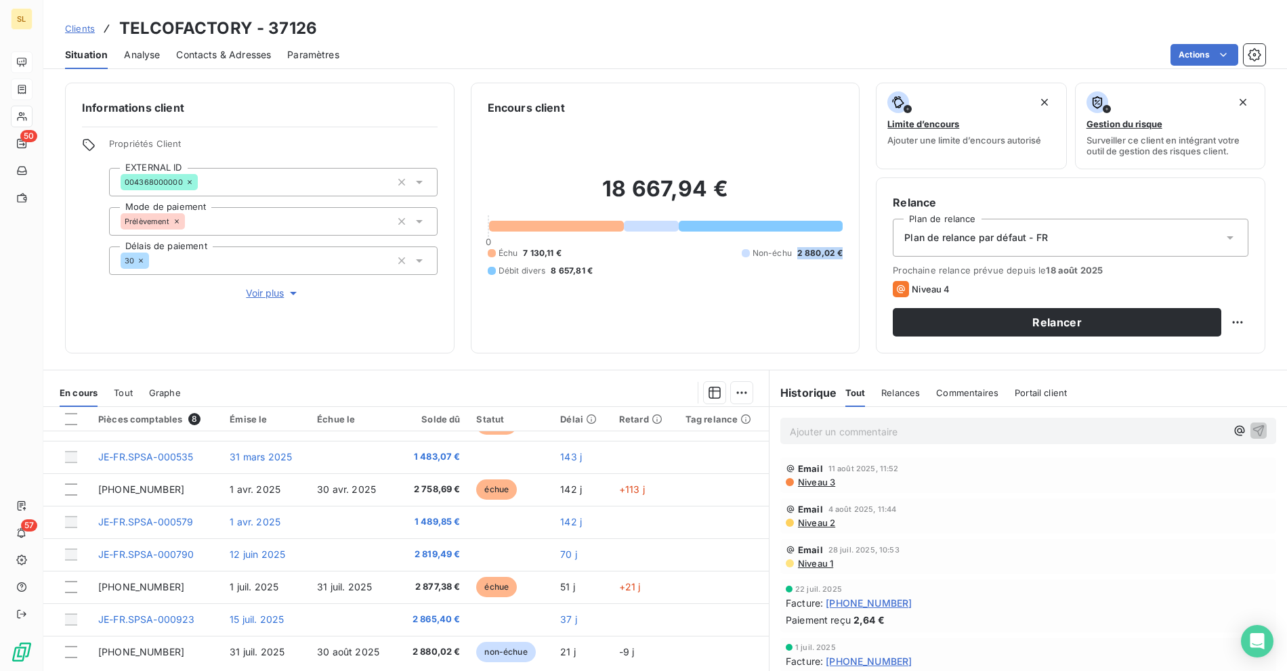
drag, startPoint x: 792, startPoint y: 252, endPoint x: 843, endPoint y: 254, distance: 51.5
click at [843, 254] on div "Encours client 18 667,94 € 0 Échu 7 130,11 € Non-échu 2 880,02 € Débit divers 8…" at bounding box center [666, 218] width 390 height 271
copy span "2 880,02 €"
click at [583, 263] on div "Échu 7 130,11 € Non-échu 2 880,02 € Débit divers 8 657,81 €" at bounding box center [666, 262] width 356 height 30
click at [682, 293] on div "18 667,94 € 0 Échu 7 130,11 € Non-échu 2 880,02 € Débit divers 8 657,81 €" at bounding box center [666, 226] width 356 height 221
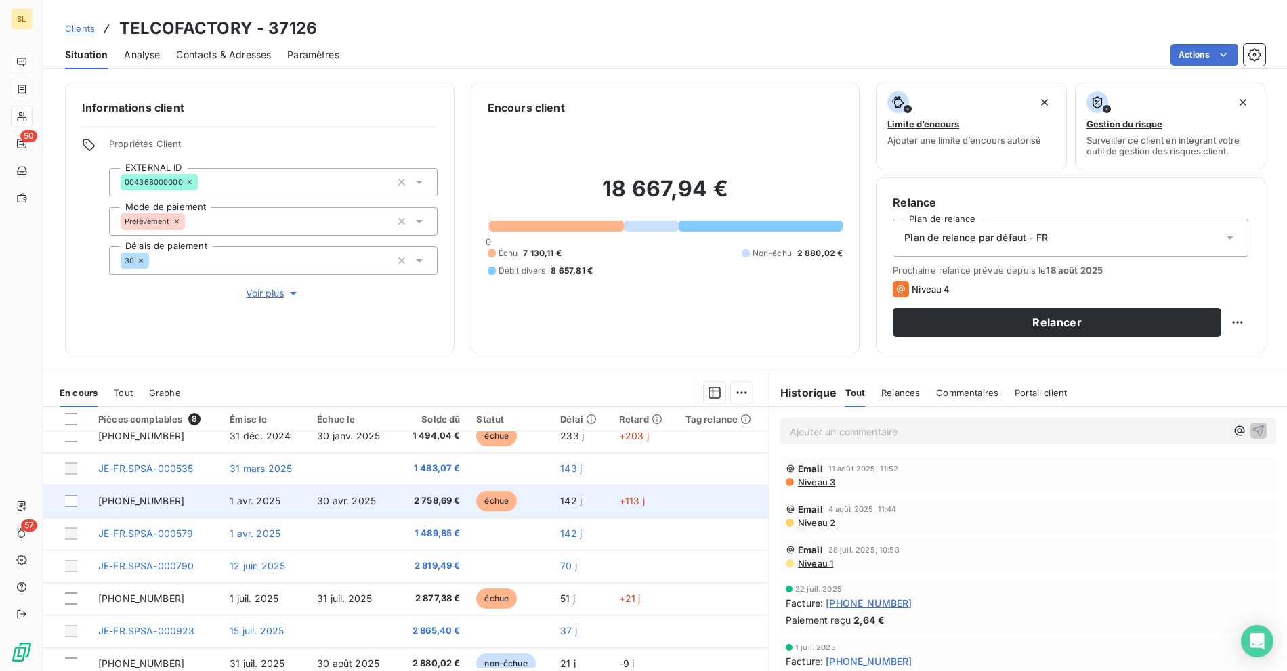
scroll to position [0, 0]
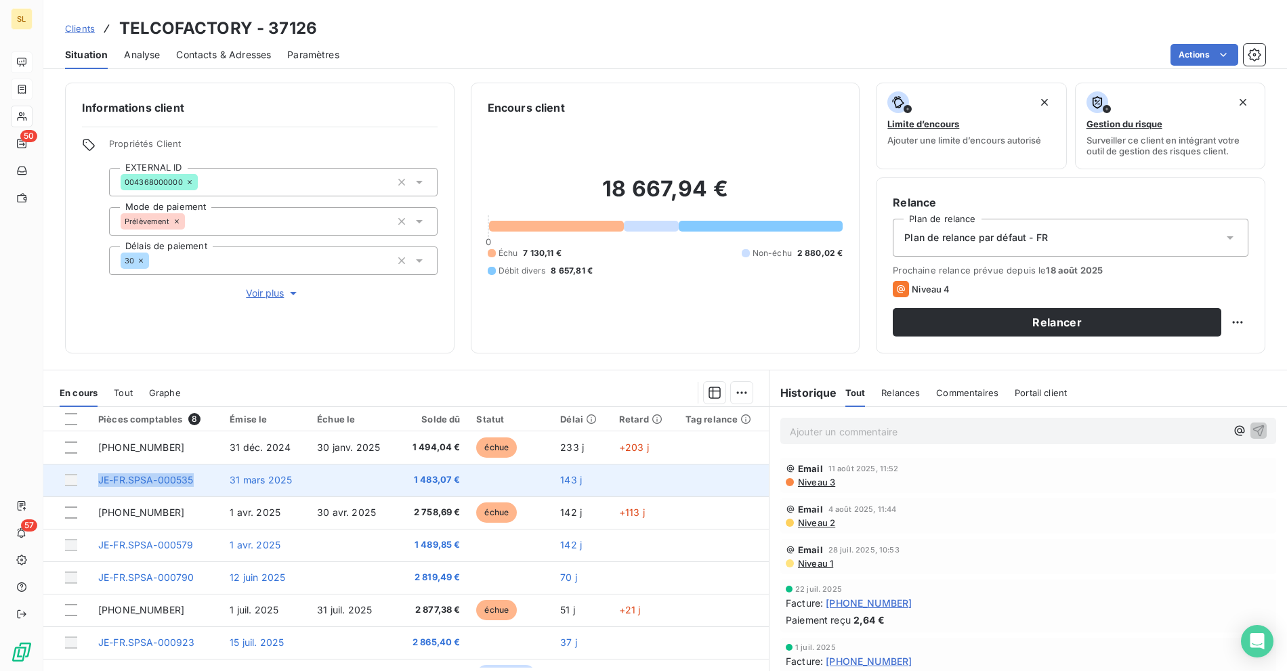
drag, startPoint x: 207, startPoint y: 478, endPoint x: 91, endPoint y: 474, distance: 115.9
click at [91, 474] on td "JE-FR.SPSA-000535" at bounding box center [155, 480] width 131 height 33
copy span "JE-FR.SPSA-000535"
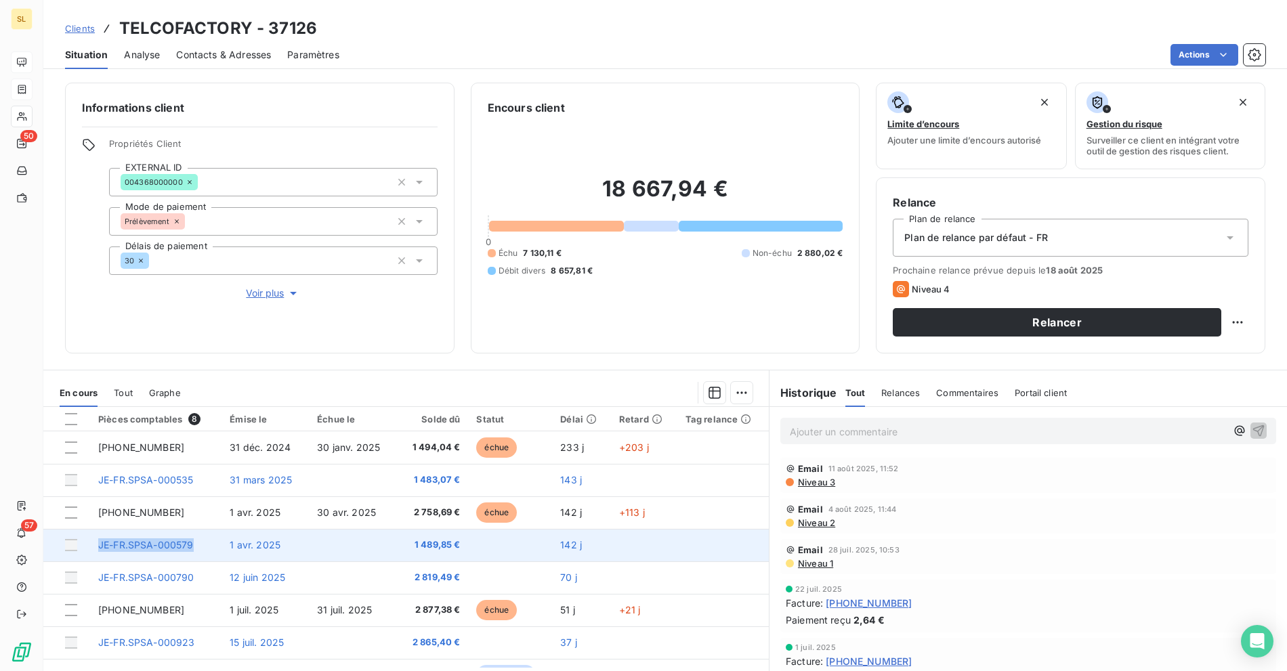
drag, startPoint x: 192, startPoint y: 546, endPoint x: 85, endPoint y: 545, distance: 107.7
click at [85, 545] on tr "JE-FR.SPSA-000579 1 avr. 2025 1 489,85 € 142 j" at bounding box center [406, 545] width 726 height 33
copy tr "JE-FR.SPSA-000579"
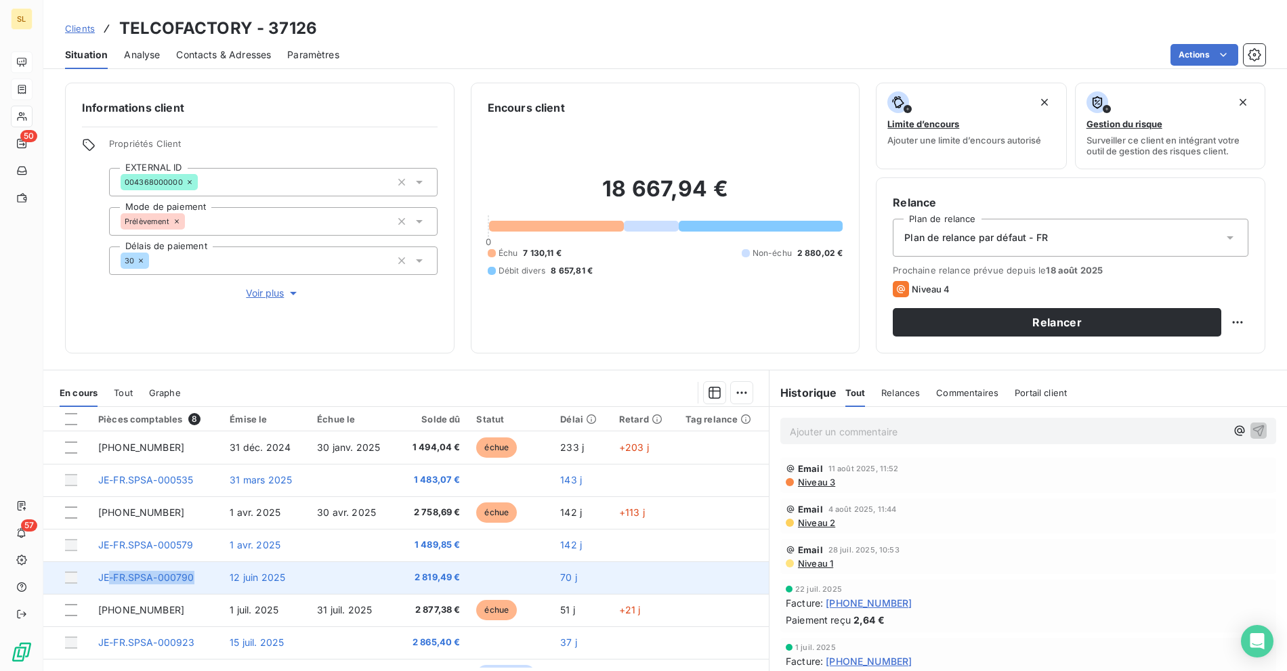
drag, startPoint x: 193, startPoint y: 579, endPoint x: 108, endPoint y: 579, distance: 85.4
click at [108, 579] on td "JE-FR.SPSA-000790" at bounding box center [155, 578] width 131 height 33
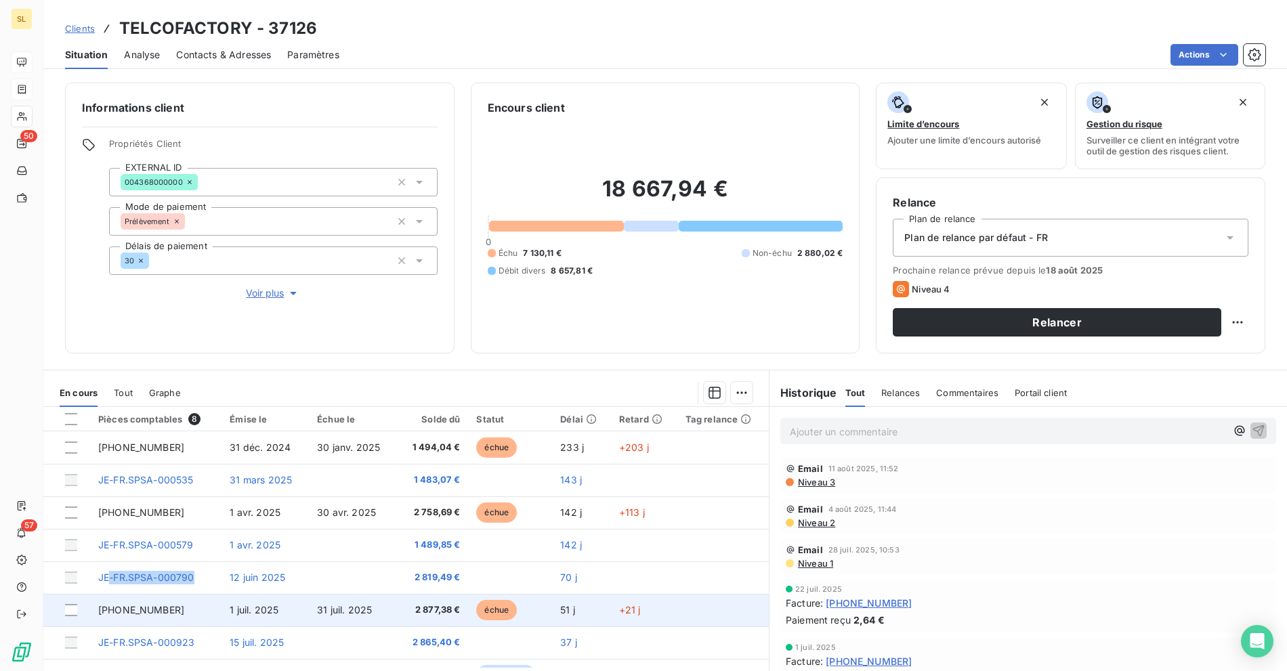
copy span "-FR.SPSA-000790"
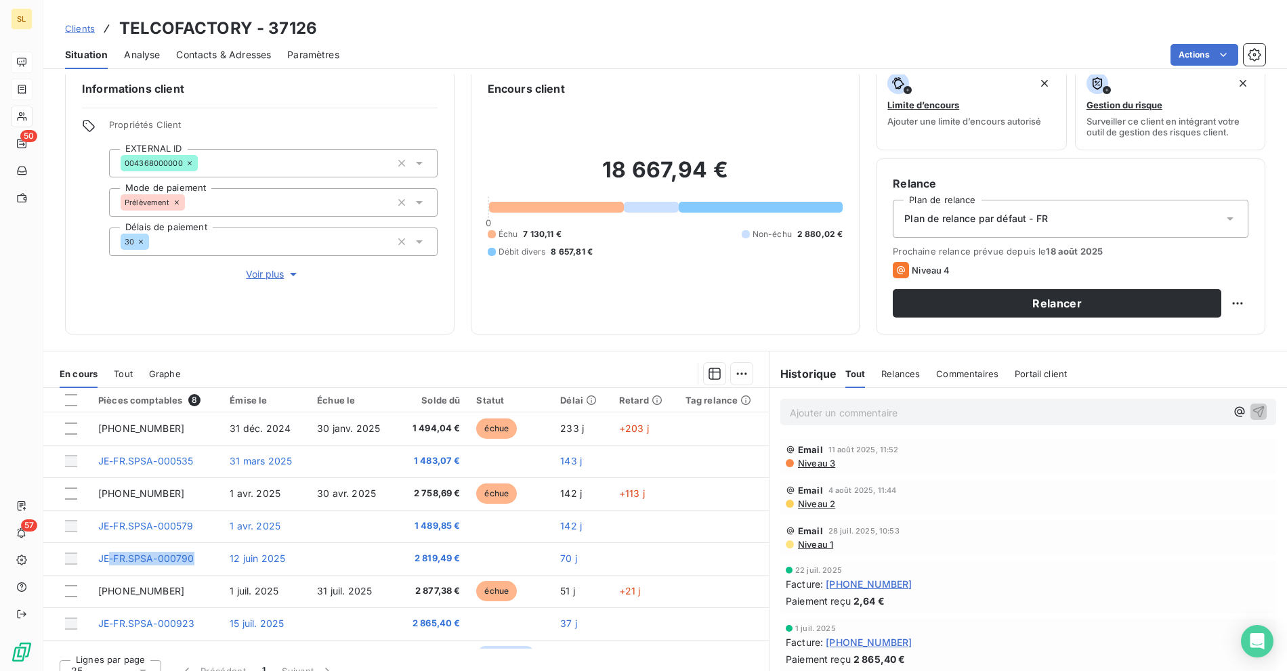
scroll to position [36, 0]
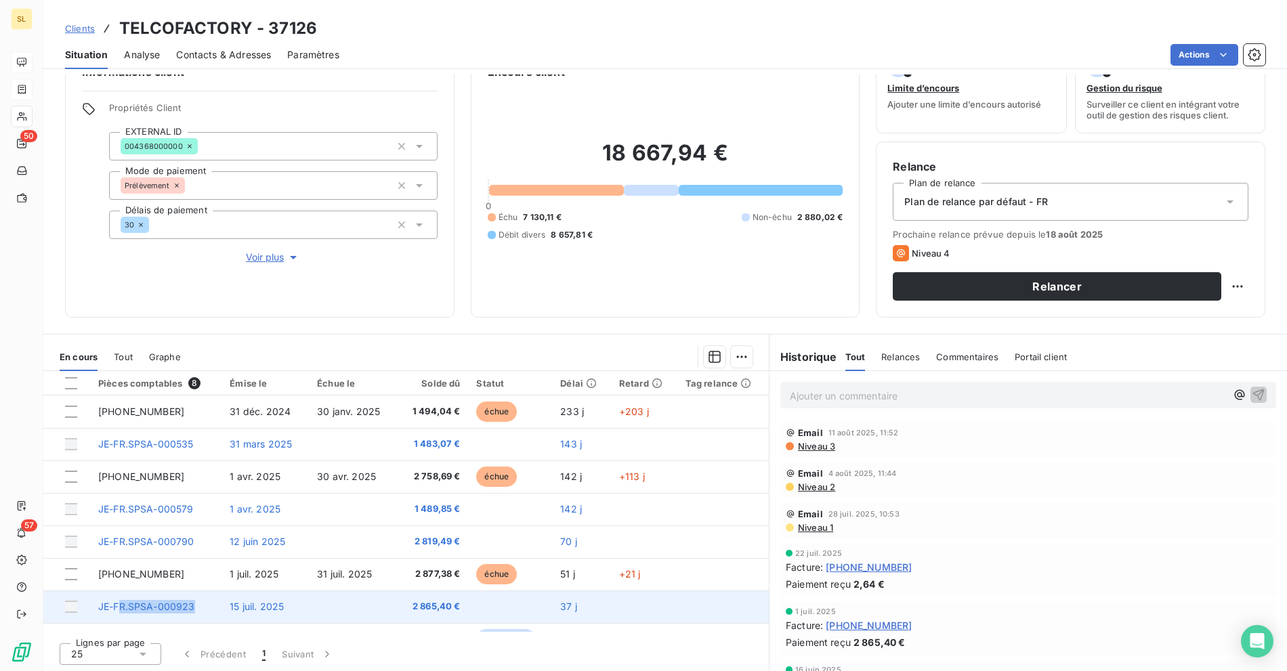
drag, startPoint x: 208, startPoint y: 607, endPoint x: 120, endPoint y: 607, distance: 88.1
click at [120, 607] on td "JE-FR.SPSA-000923" at bounding box center [155, 607] width 131 height 33
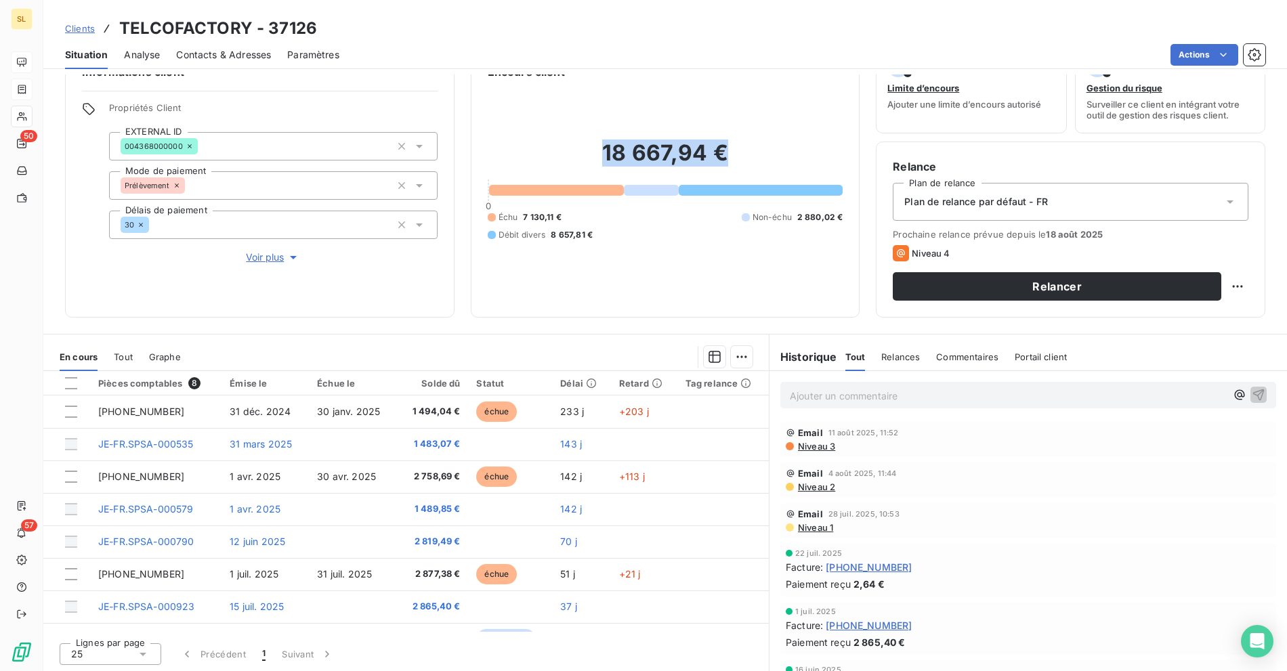
drag, startPoint x: 636, startPoint y: 153, endPoint x: 734, endPoint y: 148, distance: 98.4
click at [734, 148] on h2 "18 667,94 €" at bounding box center [666, 160] width 356 height 41
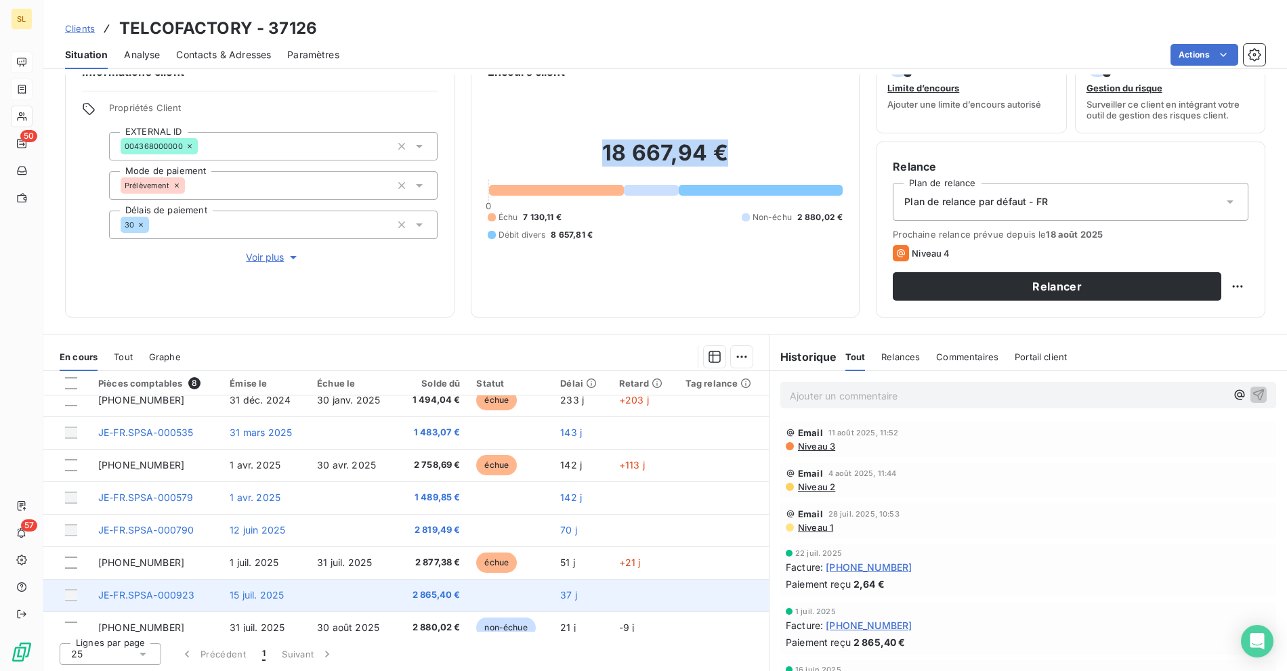
scroll to position [23, 0]
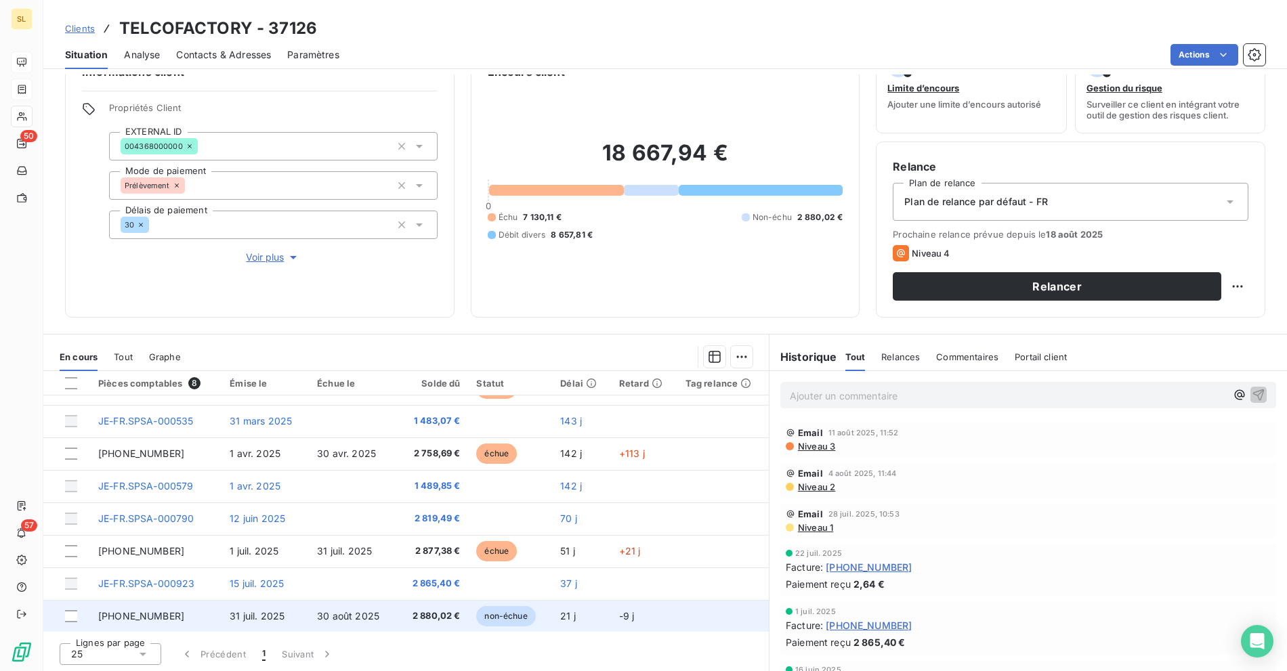
click at [161, 617] on span "[PHONE_NUMBER]" at bounding box center [141, 616] width 86 height 12
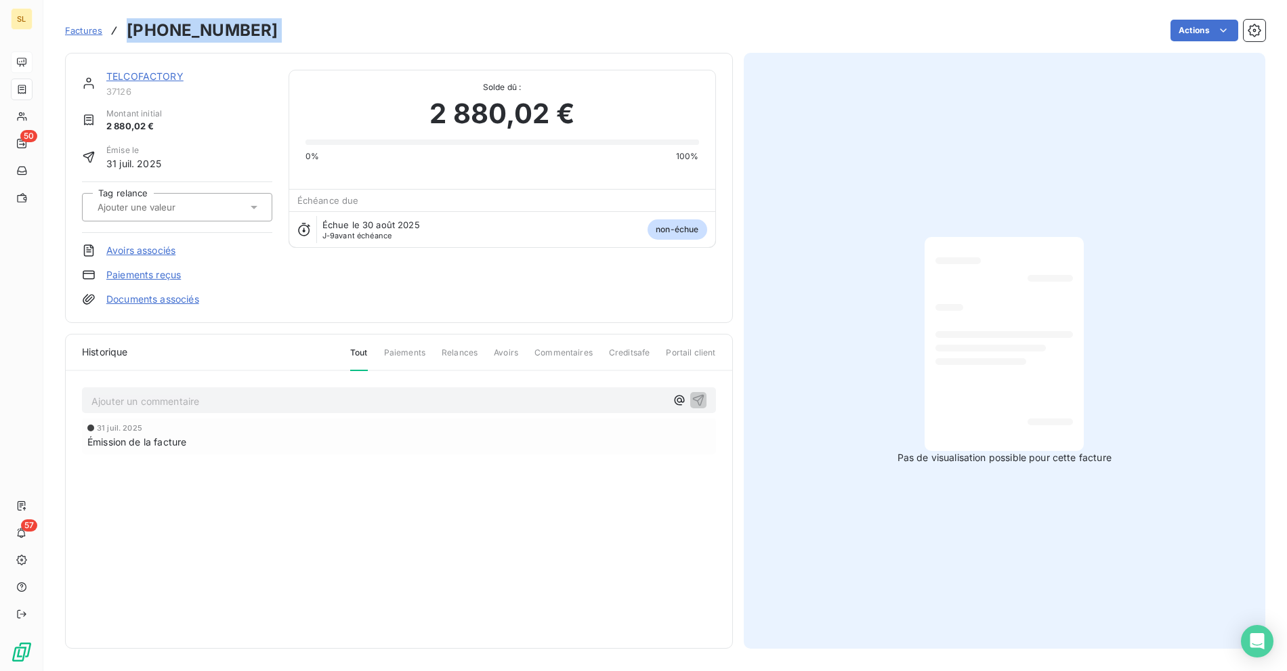
drag, startPoint x: 295, startPoint y: 39, endPoint x: 128, endPoint y: 34, distance: 167.4
click at [128, 34] on div "Factures [PHONE_NUMBER] Actions" at bounding box center [665, 30] width 1200 height 28
